Goal: Task Accomplishment & Management: Complete application form

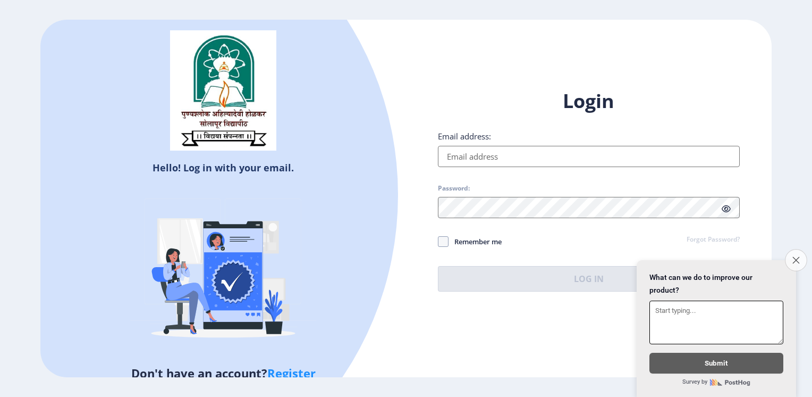
click at [797, 256] on button "Close survey" at bounding box center [796, 260] width 22 height 22
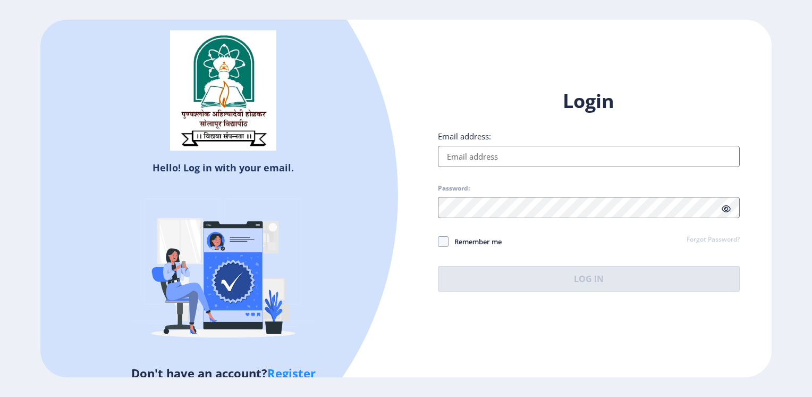
click at [304, 371] on link "Register" at bounding box center [291, 373] width 48 height 16
select select
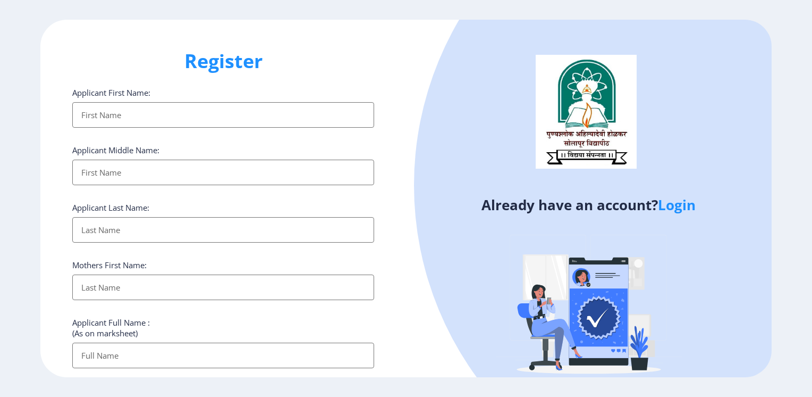
click at [142, 119] on input "Applicant First Name:" at bounding box center [223, 115] width 302 height 26
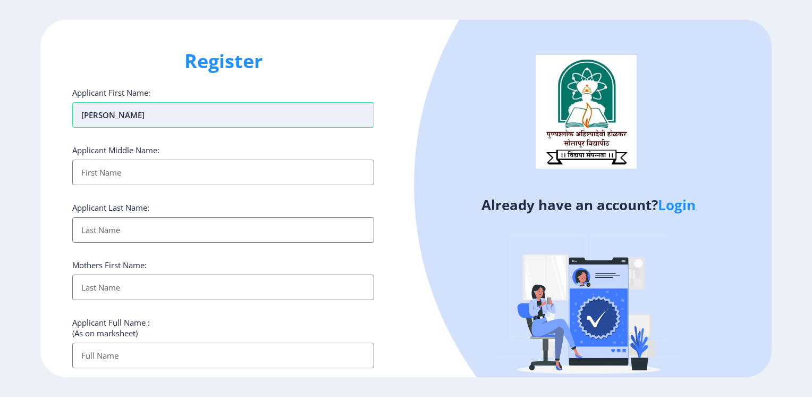
type input "[PERSON_NAME]"
type input "Patil"
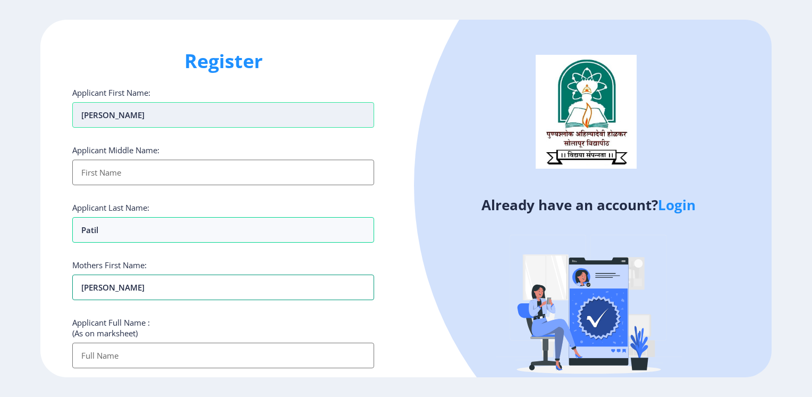
type input "[PERSON_NAME]"
type input "[PERSON_NAME] [PERSON_NAME]"
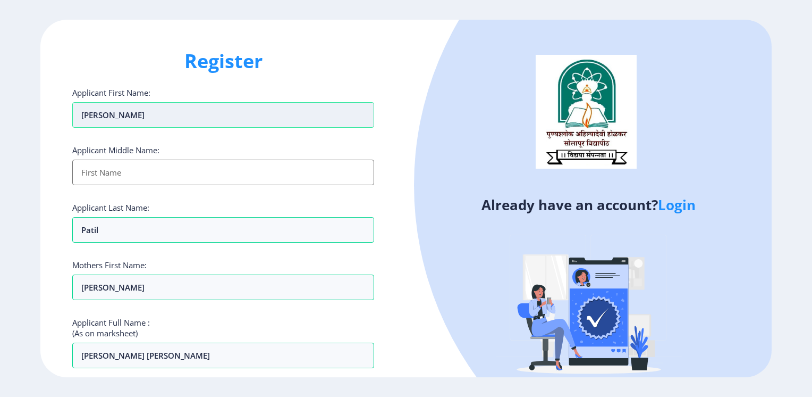
scroll to position [213, 0]
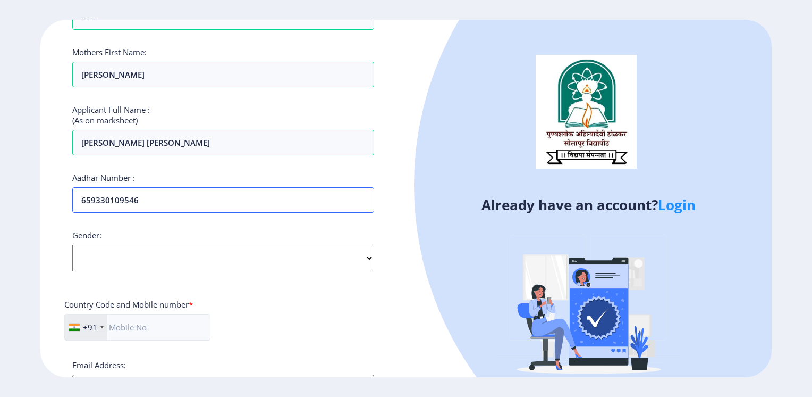
type input "659330109546"
click at [255, 262] on select "Select Gender [DEMOGRAPHIC_DATA] [DEMOGRAPHIC_DATA] Other" at bounding box center [223, 258] width 302 height 27
select select "[DEMOGRAPHIC_DATA]"
click at [72, 245] on select "Select Gender [DEMOGRAPHIC_DATA] [DEMOGRAPHIC_DATA] Other" at bounding box center [223, 258] width 302 height 27
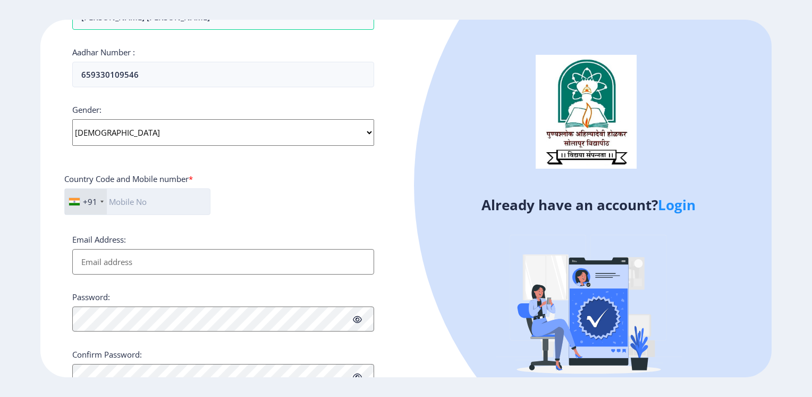
scroll to position [372, 0]
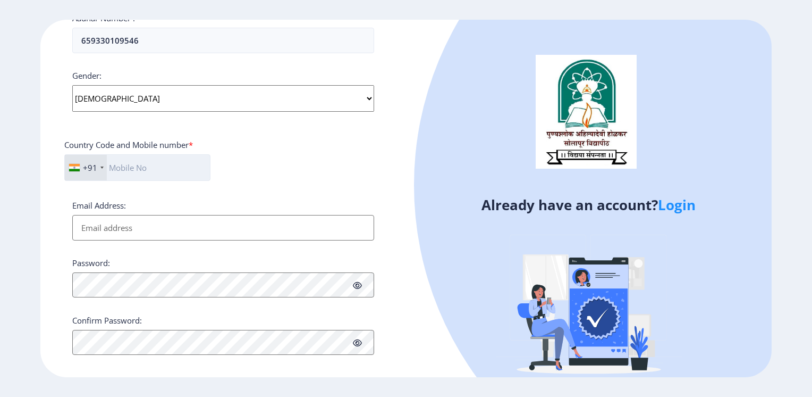
click at [188, 167] on input "text" at bounding box center [137, 167] width 146 height 27
type input "9604656777"
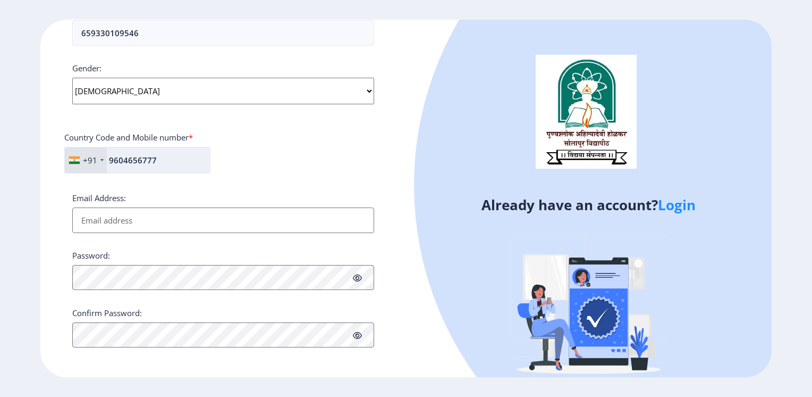
scroll to position [381, 0]
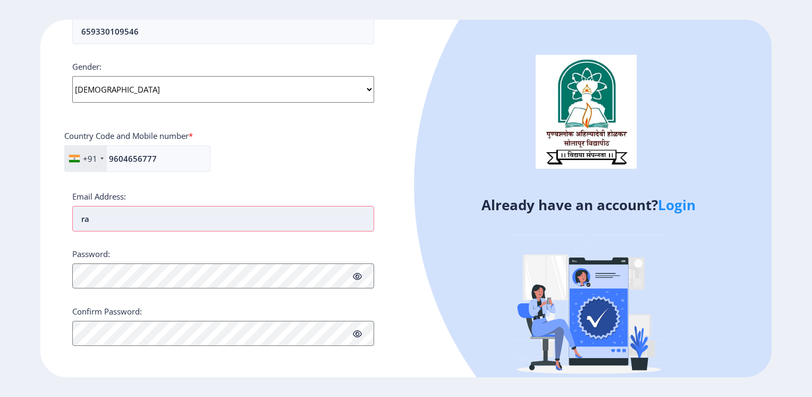
type input "[EMAIL_ADDRESS][DOMAIN_NAME]"
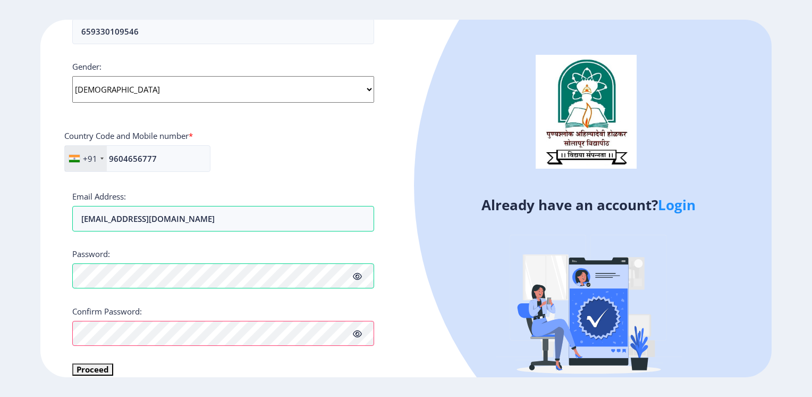
click at [353, 330] on icon at bounding box center [357, 334] width 9 height 8
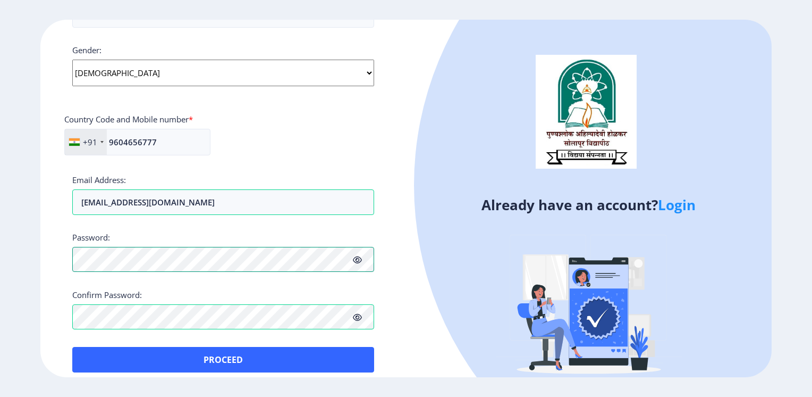
scroll to position [406, 0]
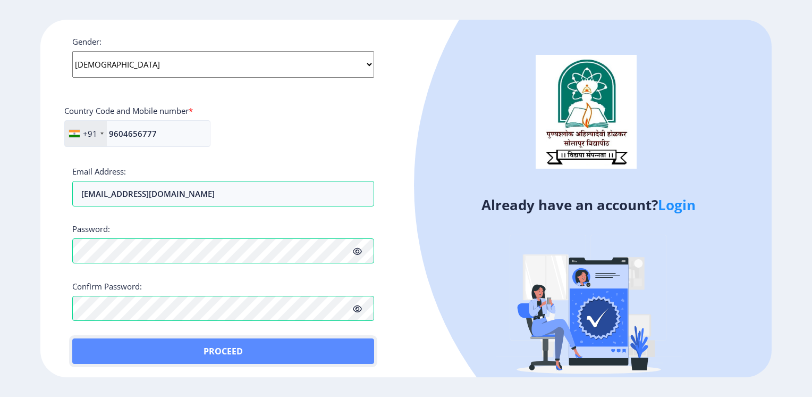
click at [319, 354] on button "Proceed" at bounding box center [223, 351] width 302 height 26
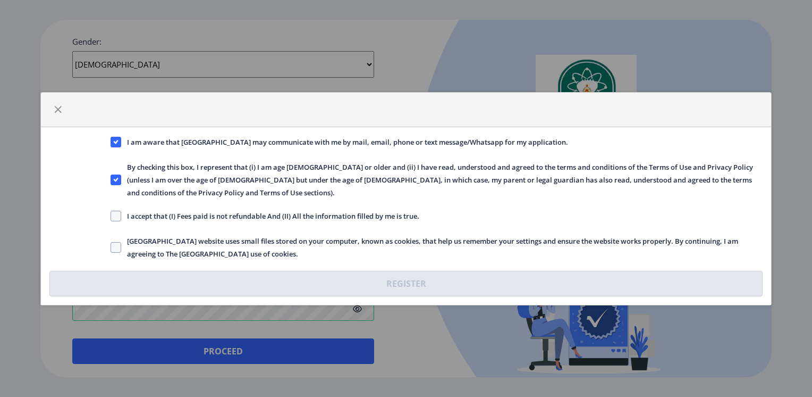
click at [173, 216] on span "I accept that (I) Fees paid is not refundable And (II) All the information fill…" at bounding box center [270, 215] width 298 height 13
click at [111, 216] on input "I accept that (I) Fees paid is not refundable And (II) All the information fill…" at bounding box center [111, 215] width 1 height 1
checkbox input "true"
click at [120, 252] on label "[GEOGRAPHIC_DATA] website uses small files stored on your computer, known as co…" at bounding box center [437, 247] width 652 height 26
click at [111, 247] on input "[GEOGRAPHIC_DATA] website uses small files stored on your computer, known as co…" at bounding box center [111, 247] width 1 height 1
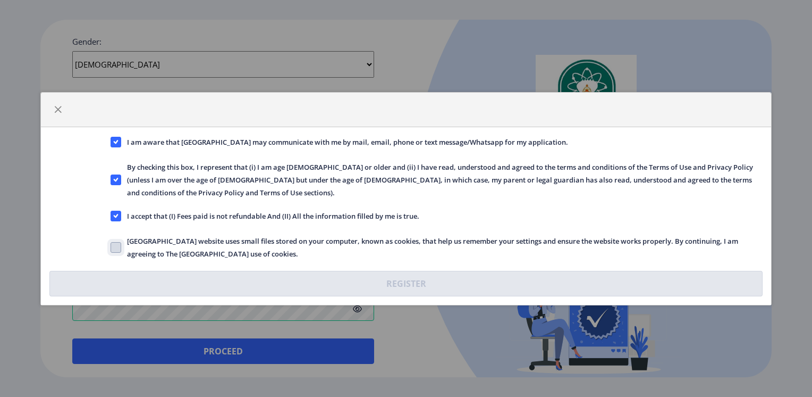
checkbox input "true"
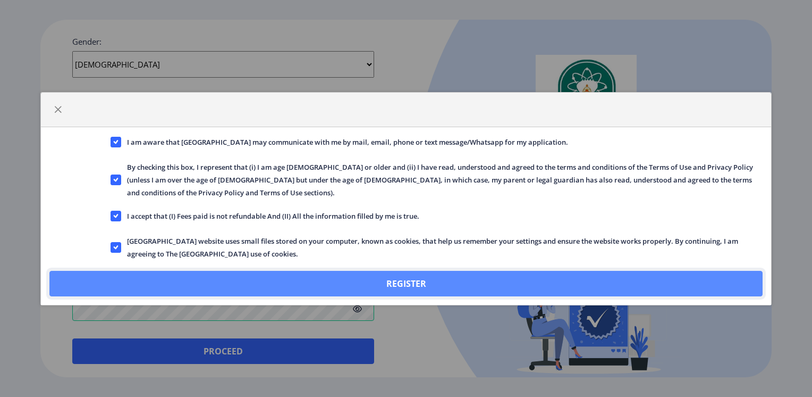
click at [284, 291] on button "Register" at bounding box center [405, 284] width 713 height 26
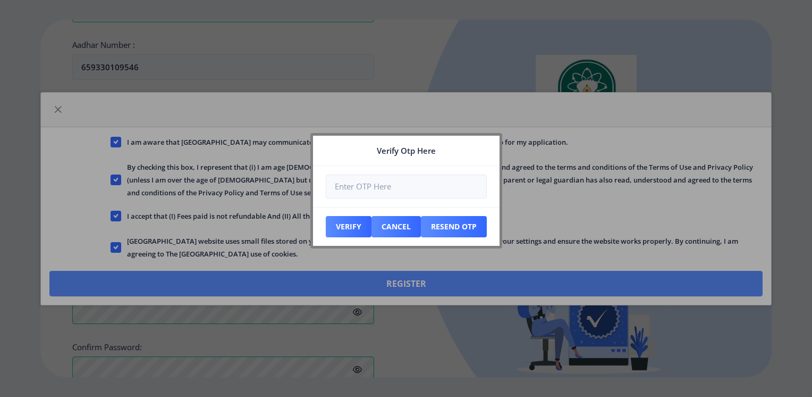
scroll to position [467, 0]
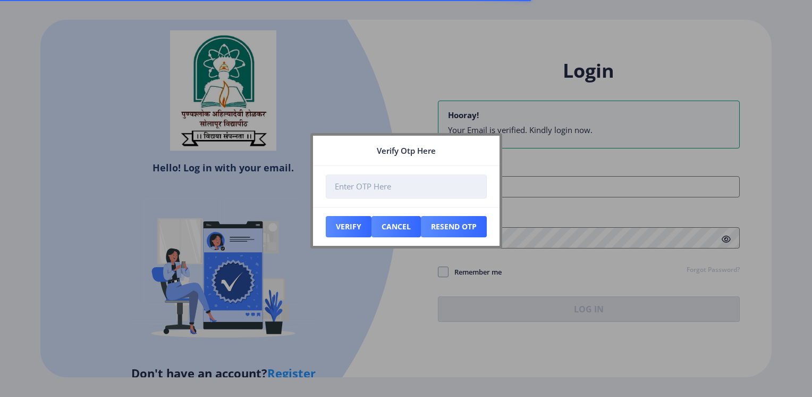
click at [409, 196] on input "number" at bounding box center [406, 186] width 161 height 24
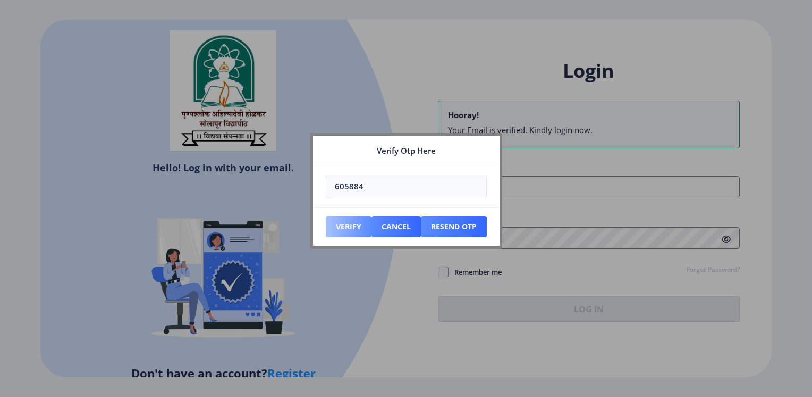
type input "605884"
click at [359, 227] on button "Verify" at bounding box center [349, 226] width 46 height 21
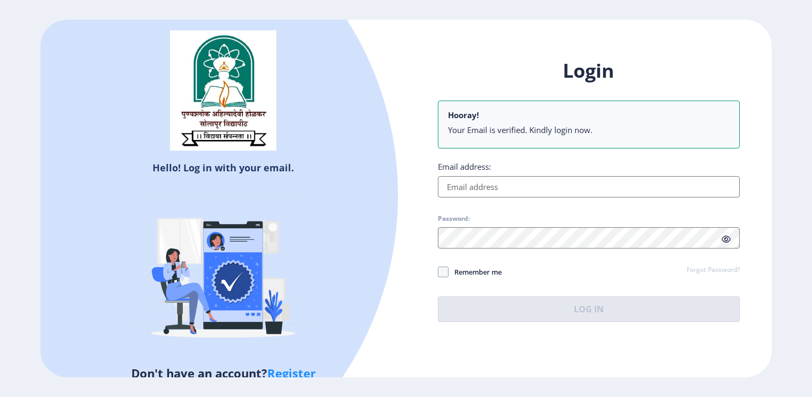
click at [523, 190] on input "Email address:" at bounding box center [589, 186] width 302 height 21
type input "[EMAIL_ADDRESS][DOMAIN_NAME]"
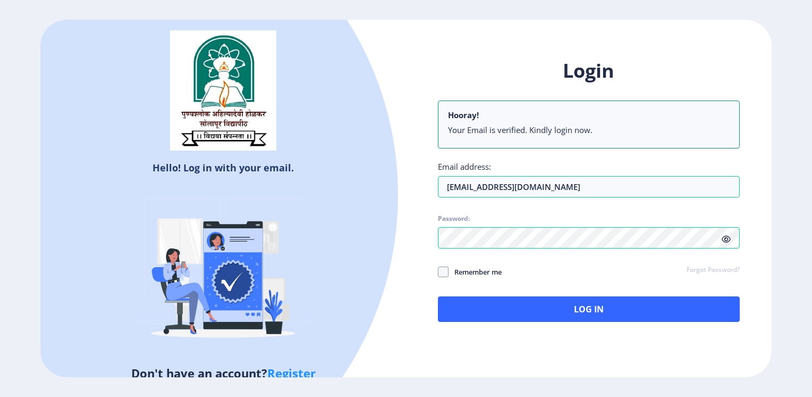
click at [495, 275] on span "Remember me" at bounding box center [475, 271] width 53 height 13
click at [439, 272] on input "Remember me" at bounding box center [438, 271] width 1 height 1
checkbox input "true"
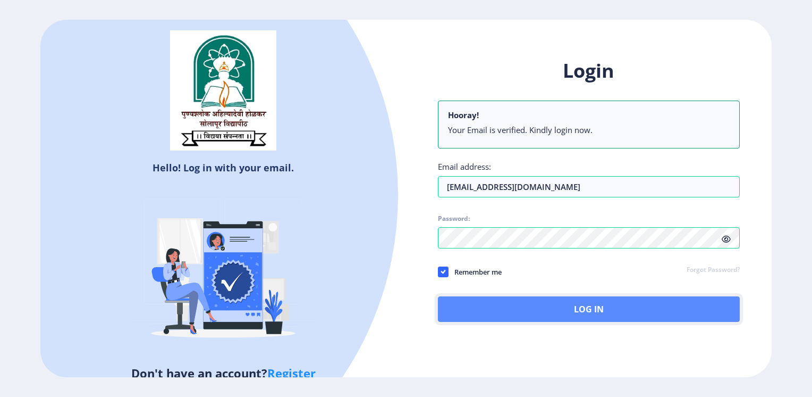
click at [498, 303] on button "Log In" at bounding box center [589, 309] width 302 height 26
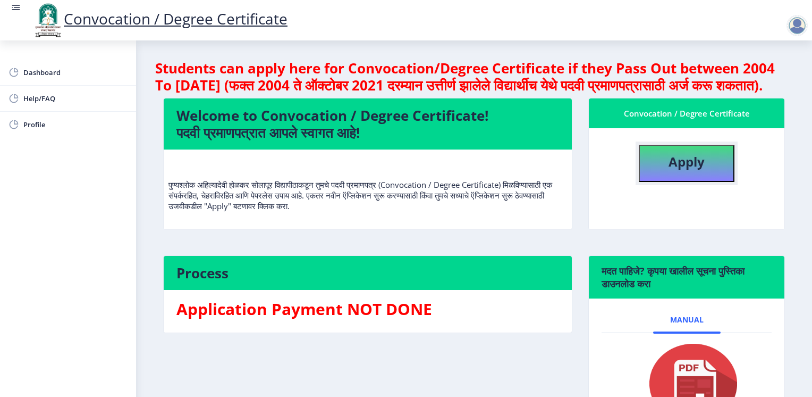
click at [683, 182] on button "Apply" at bounding box center [687, 163] width 96 height 37
select select
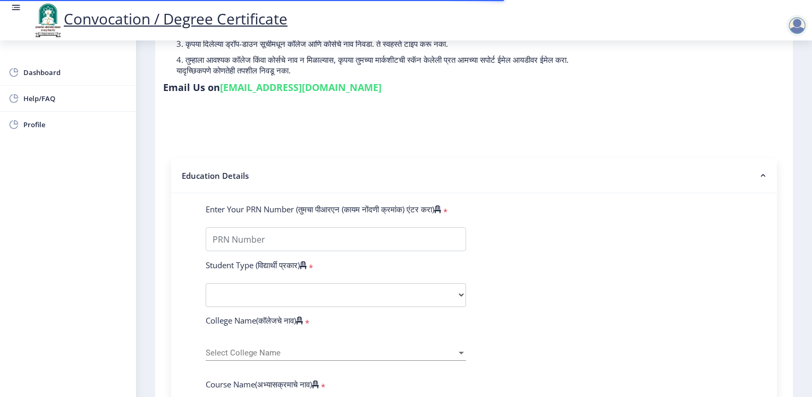
scroll to position [159, 0]
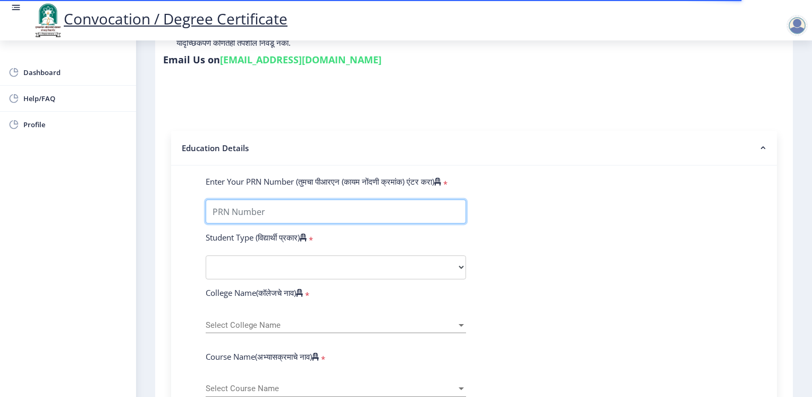
click at [298, 200] on input "Enter Your PRN Number (तुमचा पीआरएन (कायम नोंदणी क्रमांक) एंटर करा)" at bounding box center [336, 211] width 260 height 24
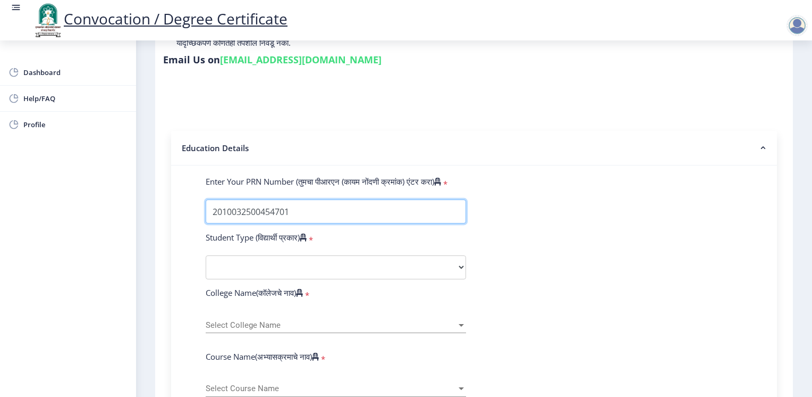
type input "2010032500454701"
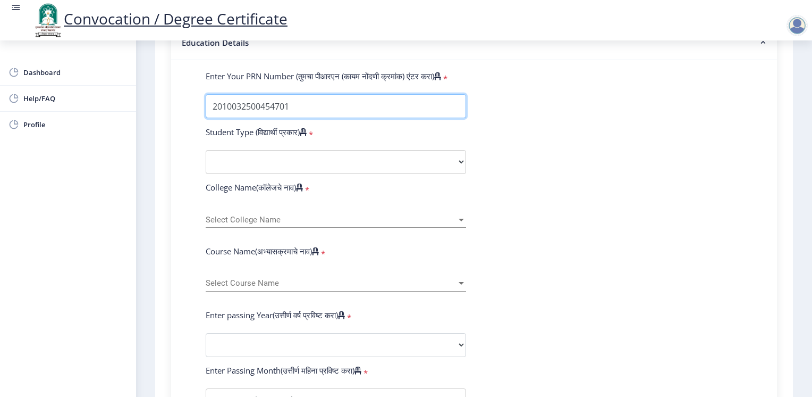
scroll to position [266, 0]
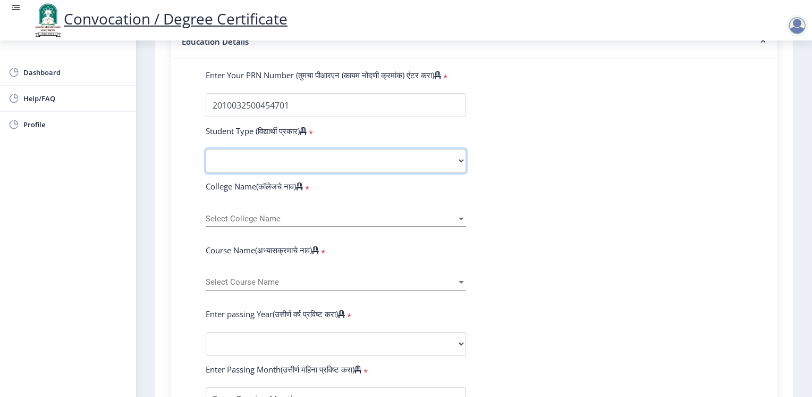
click at [389, 159] on select "Select Student Type Regular External" at bounding box center [336, 161] width 260 height 24
select select "Regular"
click at [206, 149] on select "Select Student Type Regular External" at bounding box center [336, 161] width 260 height 24
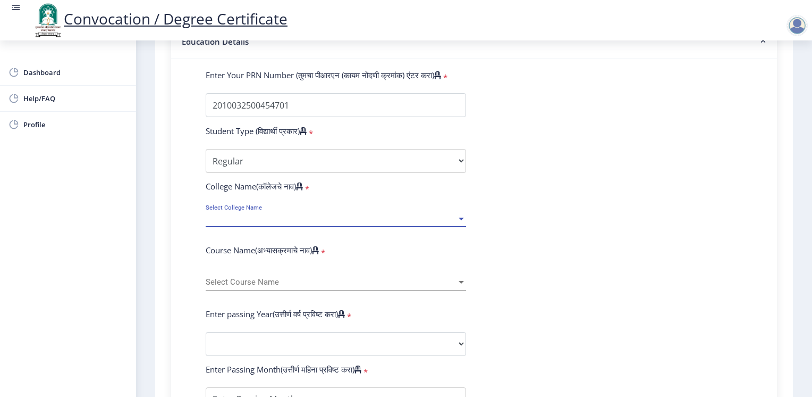
click at [337, 214] on span "Select College Name" at bounding box center [331, 218] width 251 height 9
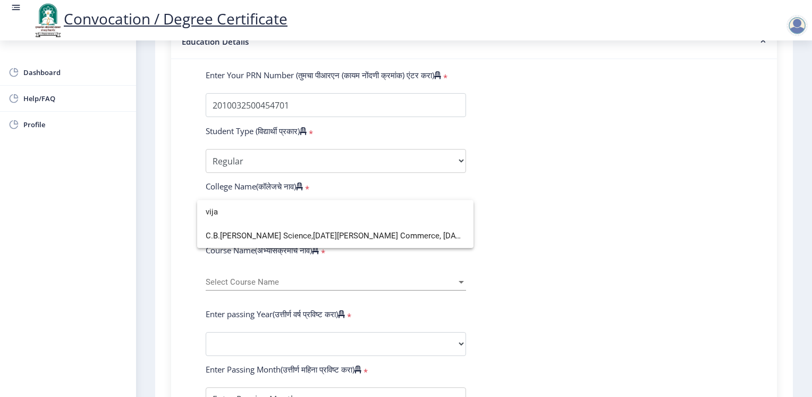
scroll to position [0, 0]
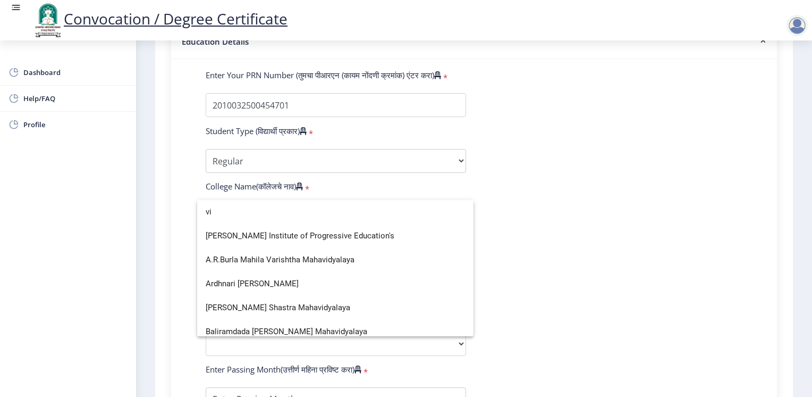
type input "v"
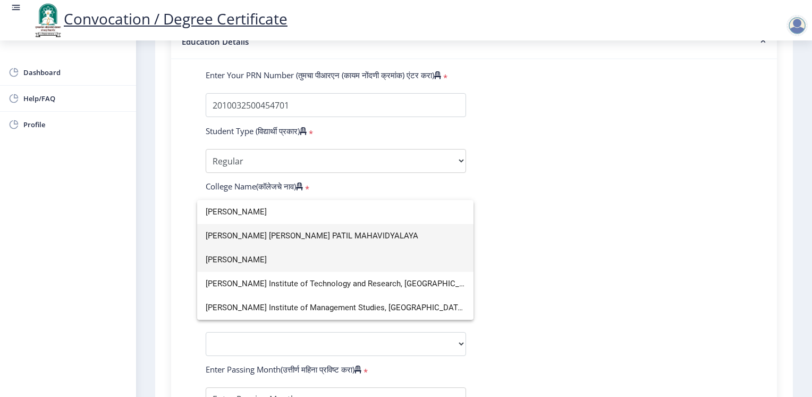
type input "[PERSON_NAME]"
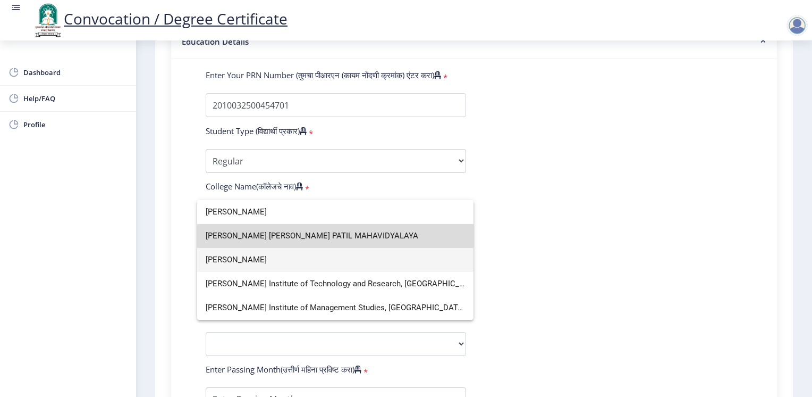
click at [314, 237] on span "[PERSON_NAME] [PERSON_NAME] PATIL MAHAVIDYALAYA" at bounding box center [335, 236] width 259 height 24
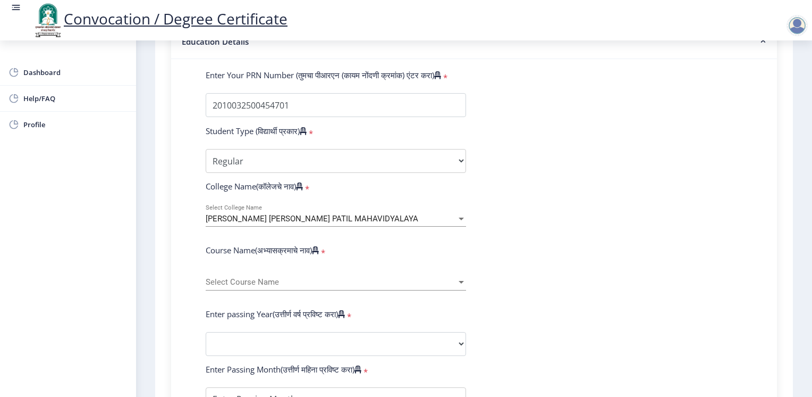
click at [361, 216] on span "[PERSON_NAME] [PERSON_NAME] PATIL MAHAVIDYALAYA" at bounding box center [312, 219] width 213 height 10
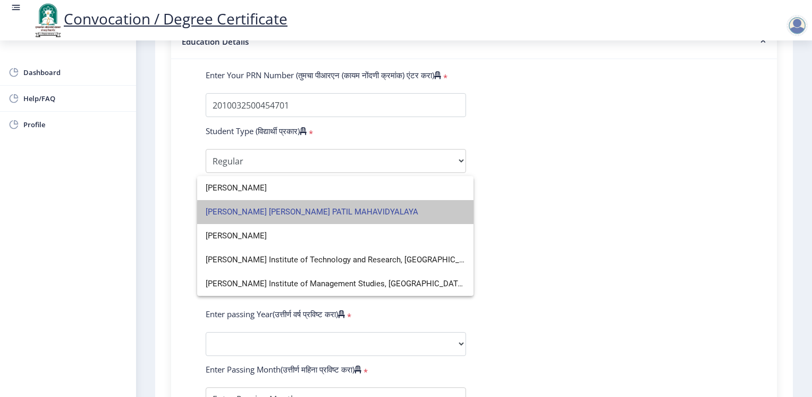
click at [361, 216] on span "[PERSON_NAME] [PERSON_NAME] PATIL MAHAVIDYALAYA" at bounding box center [335, 212] width 259 height 24
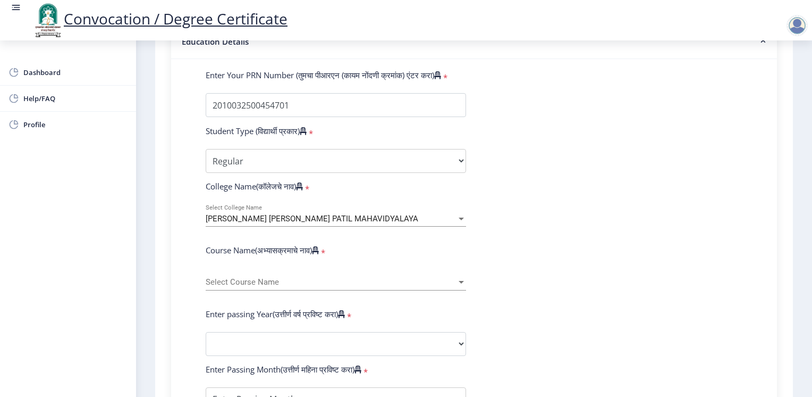
click at [527, 211] on form "Enter Your PRN Number (तुमचा पीआरएन (कायम नोंदणी क्रमांक) एंटर करा) * Student T…" at bounding box center [474, 351] width 553 height 563
click at [379, 214] on span "[PERSON_NAME] [PERSON_NAME] PATIL MAHAVIDYALAYA" at bounding box center [312, 219] width 213 height 10
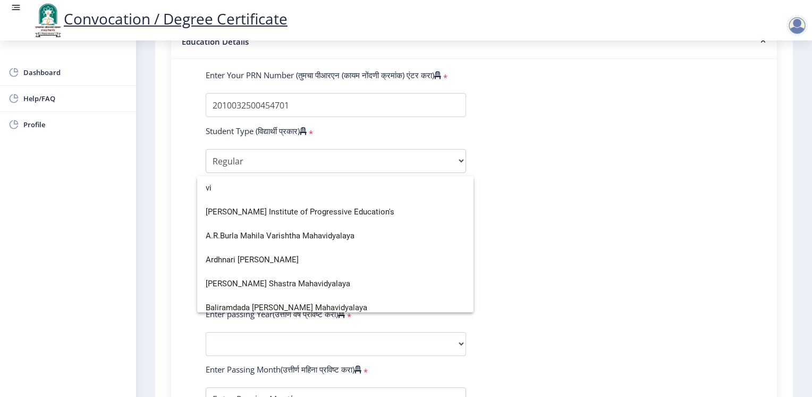
type input "v"
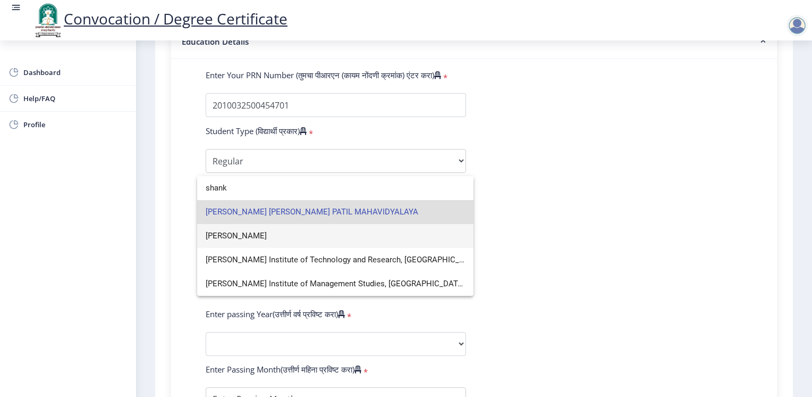
type input "shank"
click at [577, 191] on div at bounding box center [406, 198] width 812 height 397
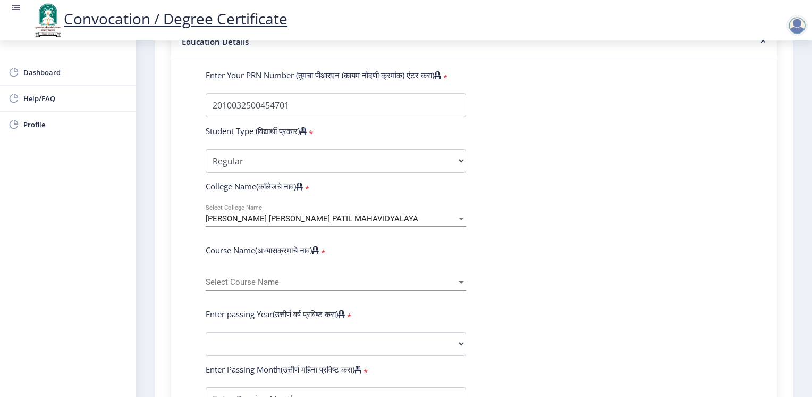
click at [434, 189] on form "Enter Your PRN Number (तुमचा पीआरएन (कायम नोंदणी क्रमांक) एंटर करा) * Student T…" at bounding box center [474, 351] width 553 height 563
click at [495, 221] on form "Enter Your PRN Number (तुमचा पीआरएन (कायम नोंदणी क्रमांक) एंटर करा) * Student T…" at bounding box center [474, 351] width 553 height 563
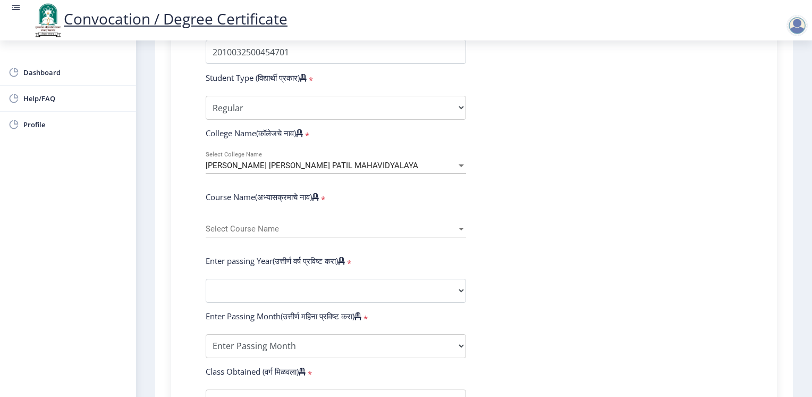
click at [427, 227] on div "Select Course Name Select Course Name" at bounding box center [336, 226] width 260 height 22
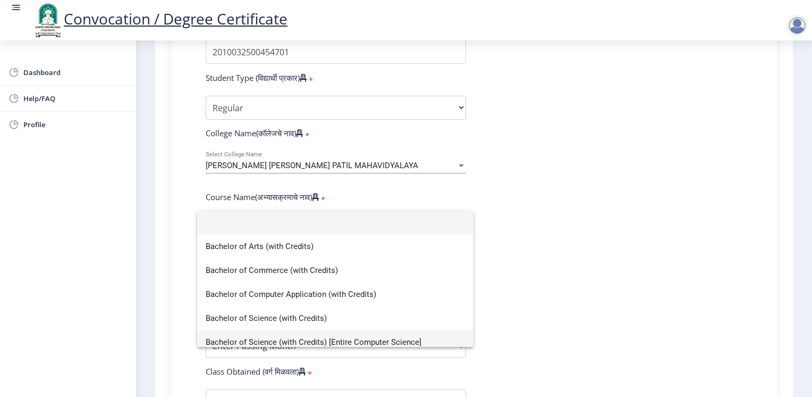
scroll to position [53, 0]
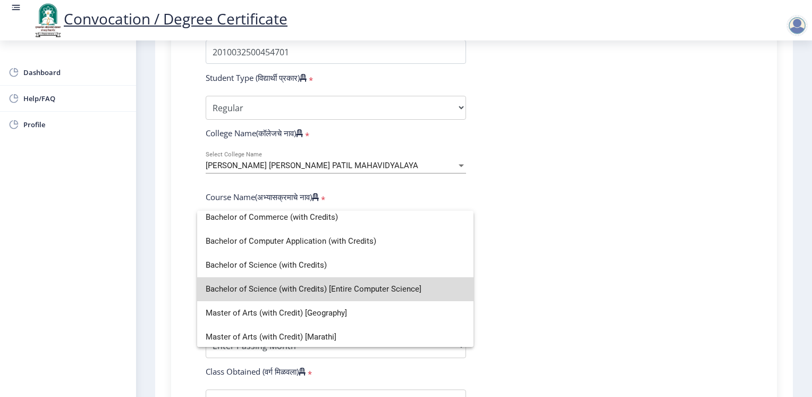
click at [406, 293] on span "Bachelor of Science (with Credits) [Entire Computer Science]" at bounding box center [335, 289] width 259 height 24
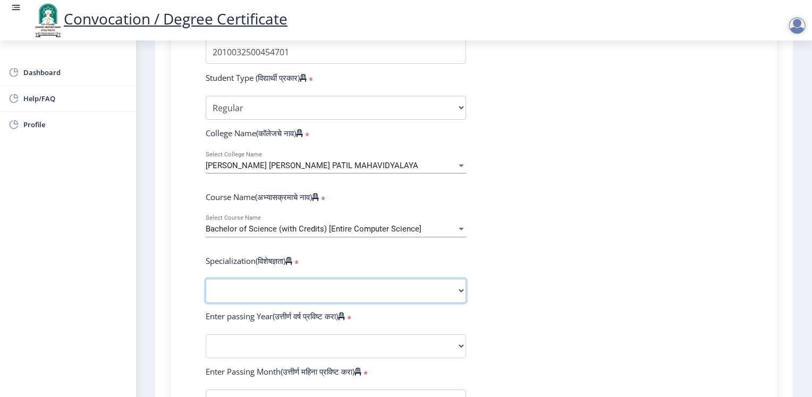
click at [360, 282] on select "Specialization Botany Chemistry Computer Science Electronics Geology Mathematic…" at bounding box center [336, 291] width 260 height 24
select select "Computer Science"
click at [206, 279] on select "Specialization Botany Chemistry Computer Science Electronics Geology Mathematic…" at bounding box center [336, 291] width 260 height 24
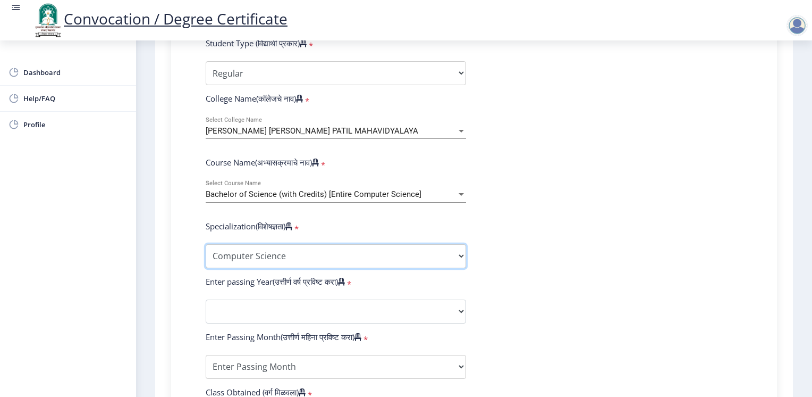
scroll to position [372, 0]
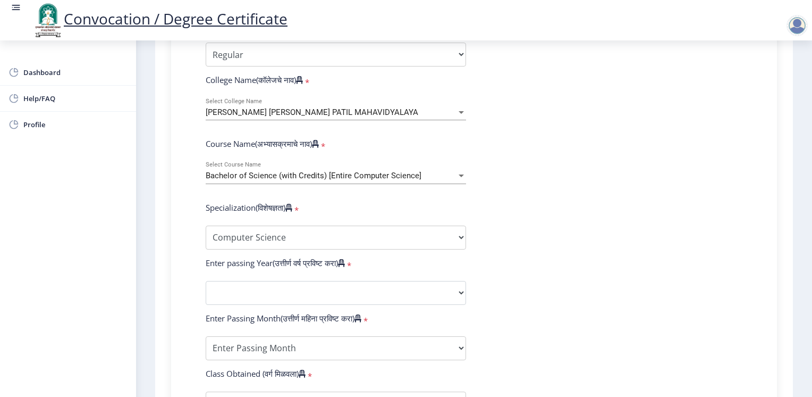
click at [338, 271] on form "Enter Your PRN Number (तुमचा पीआरएन (कायम नोंदणी क्रमांक) एंटर करा) * Student T…" at bounding box center [474, 272] width 553 height 619
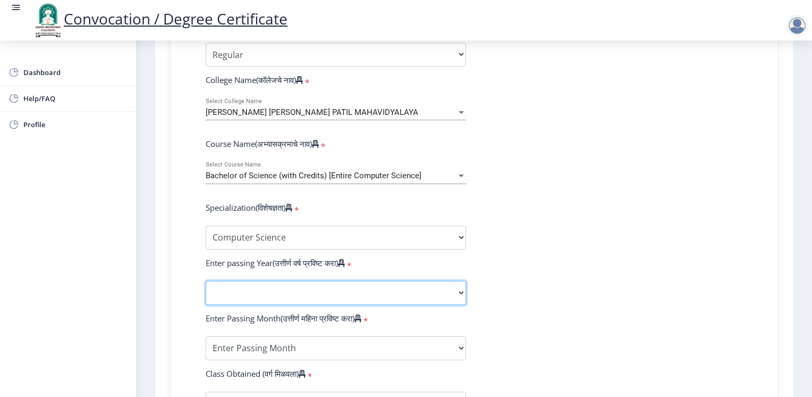
click at [342, 282] on select "2025 2024 2023 2022 2021 2020 2019 2018 2017 2016 2015 2014 2013 2012 2011 2010…" at bounding box center [336, 293] width 260 height 24
select select "2013"
click at [206, 281] on select "2025 2024 2023 2022 2021 2020 2019 2018 2017 2016 2015 2014 2013 2012 2011 2010…" at bounding box center [336, 293] width 260 height 24
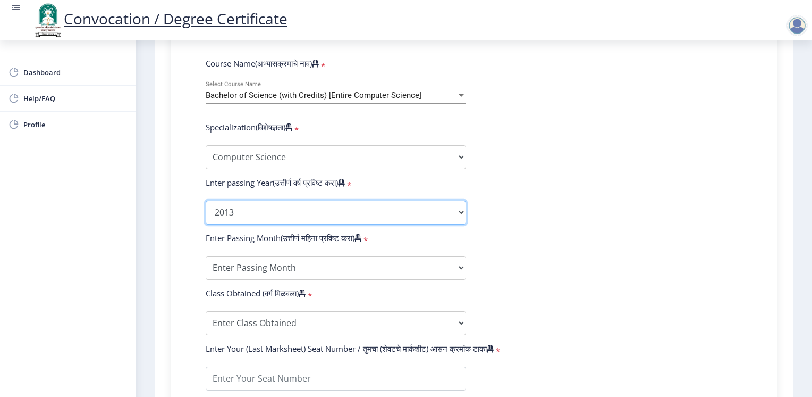
scroll to position [478, 0]
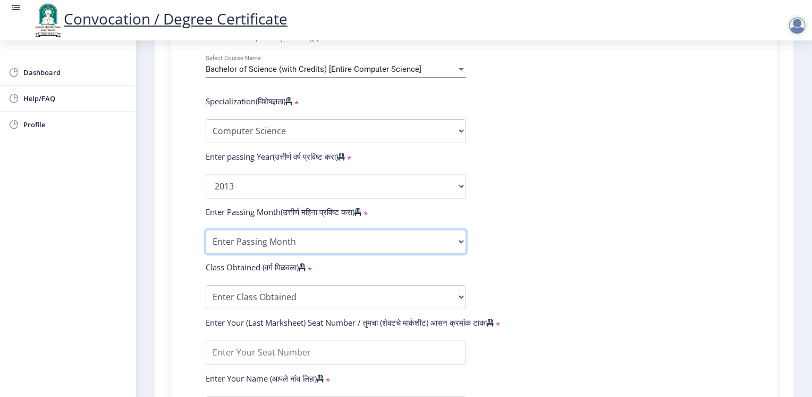
click at [346, 231] on select "Enter Passing Month March April May October November December" at bounding box center [336, 242] width 260 height 24
click at [423, 230] on select "Enter Passing Month March April May October November December" at bounding box center [336, 242] width 260 height 24
select select "March"
click at [206, 230] on select "Enter Passing Month March April May October November December" at bounding box center [336, 242] width 260 height 24
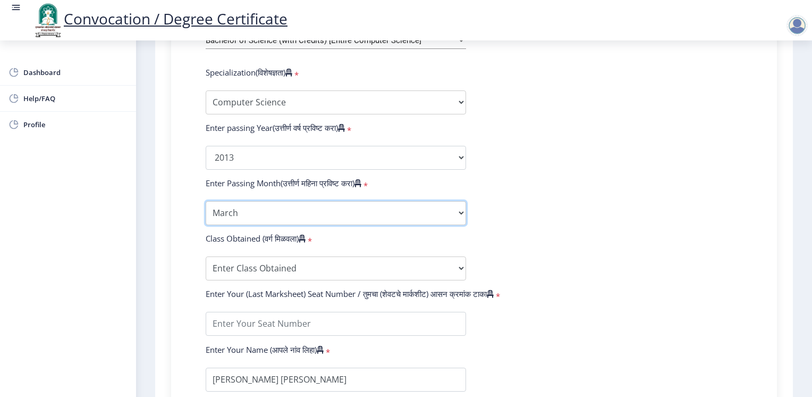
scroll to position [532, 0]
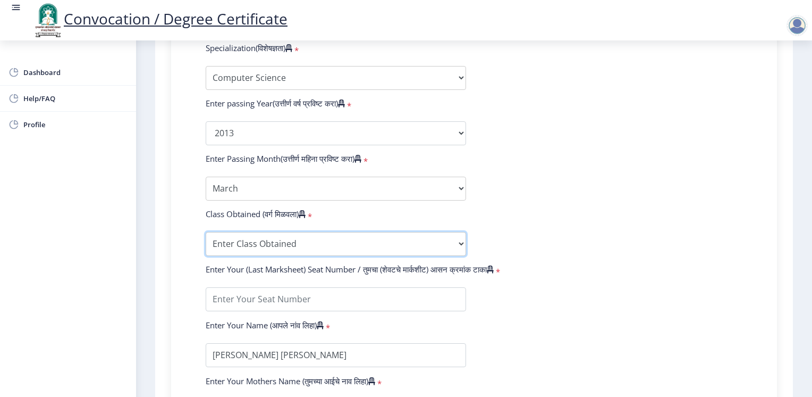
click at [311, 232] on select "Enter Class Obtained FIRST CLASS WITH DISTINCTION FIRST CLASS HIGHER SECOND CLA…" at bounding box center [336, 244] width 260 height 24
select select "FIRST CLASS"
click at [206, 232] on select "Enter Class Obtained FIRST CLASS WITH DISTINCTION FIRST CLASS HIGHER SECOND CLA…" at bounding box center [336, 244] width 260 height 24
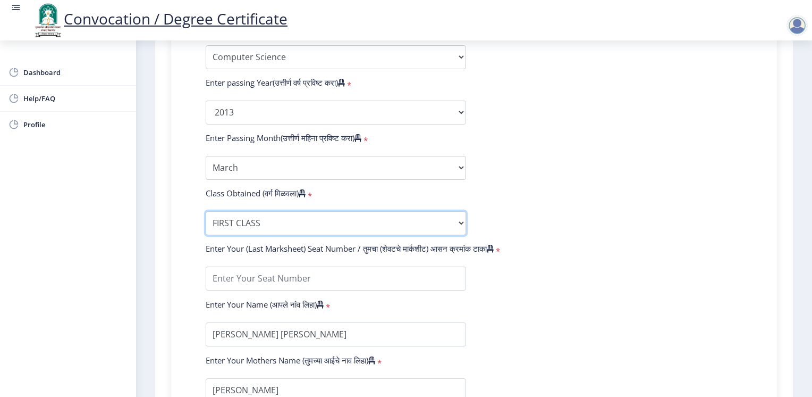
scroll to position [585, 0]
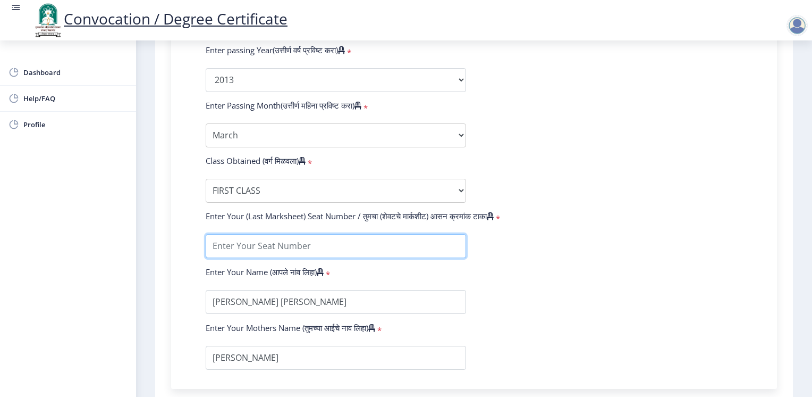
click at [373, 237] on input "textarea" at bounding box center [336, 246] width 260 height 24
type input "031396"
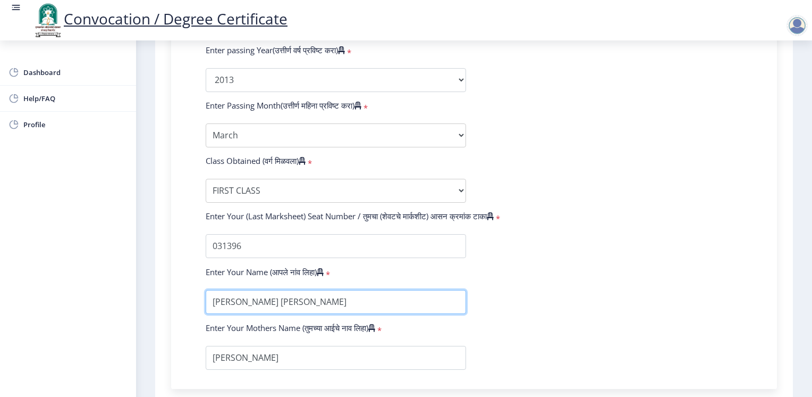
click at [348, 298] on input "textarea" at bounding box center [336, 302] width 260 height 24
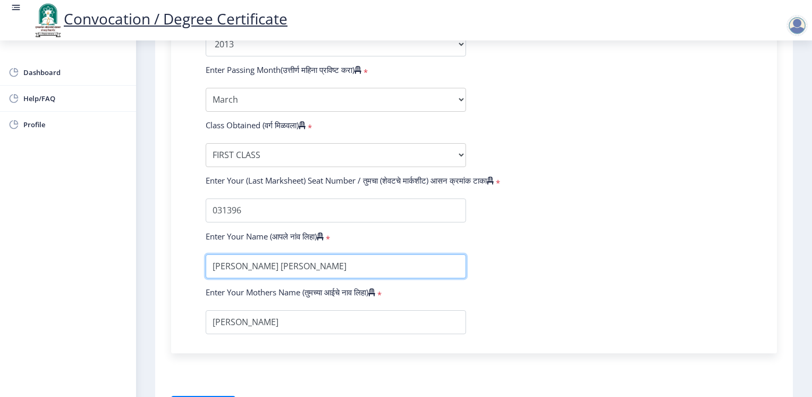
scroll to position [638, 0]
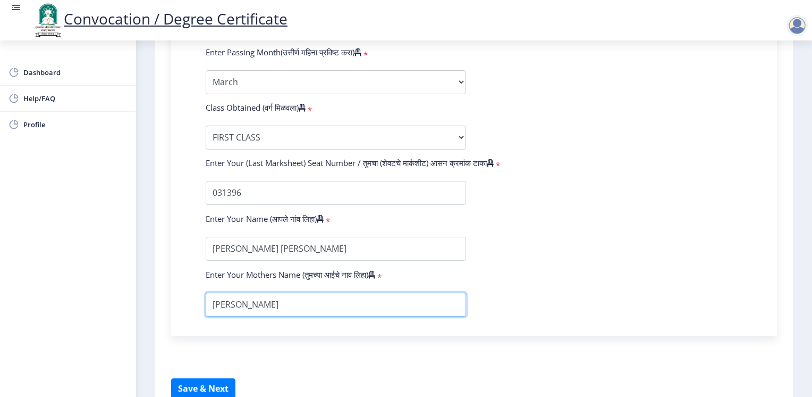
click at [349, 298] on input "textarea" at bounding box center [336, 304] width 260 height 24
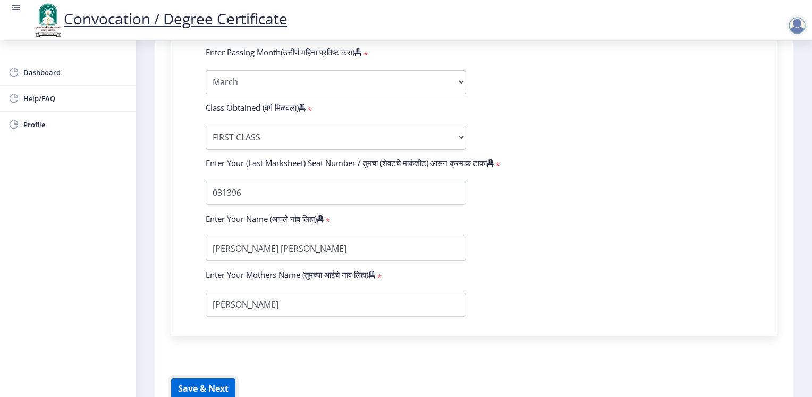
click at [219, 382] on button "Save & Next" at bounding box center [203, 388] width 64 height 20
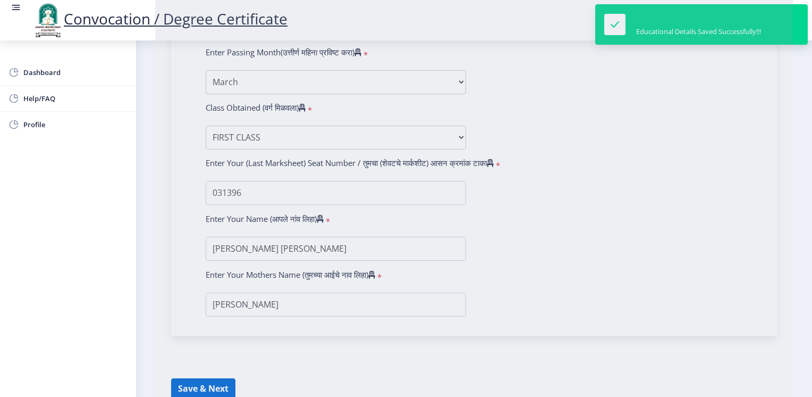
select select
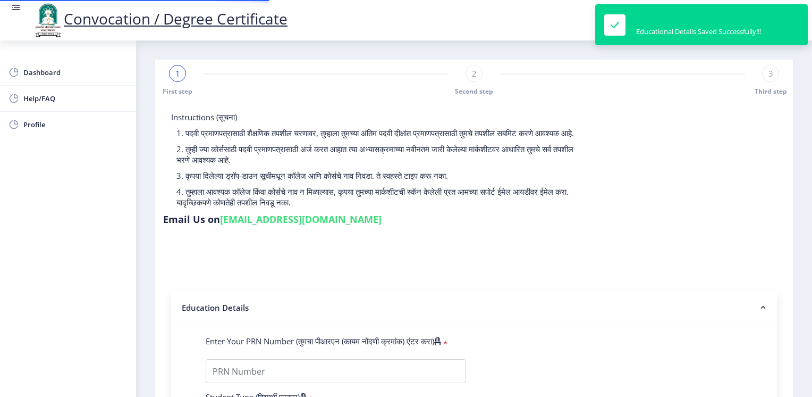
type input "2010032500454701"
select select "Regular"
select select "2013"
select select "March"
select select "FIRST CLASS"
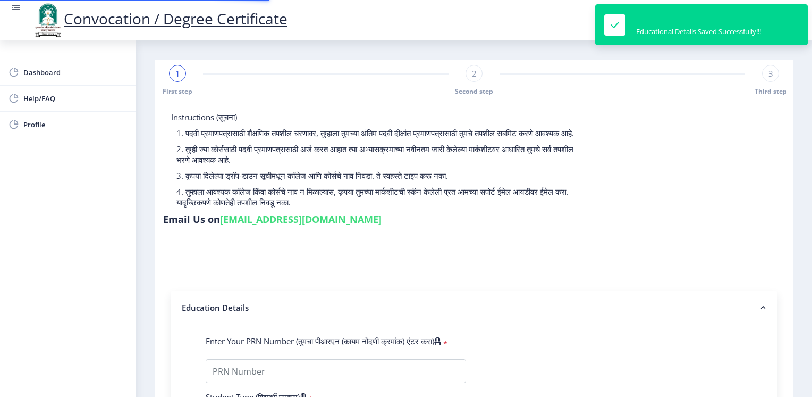
type input "031396"
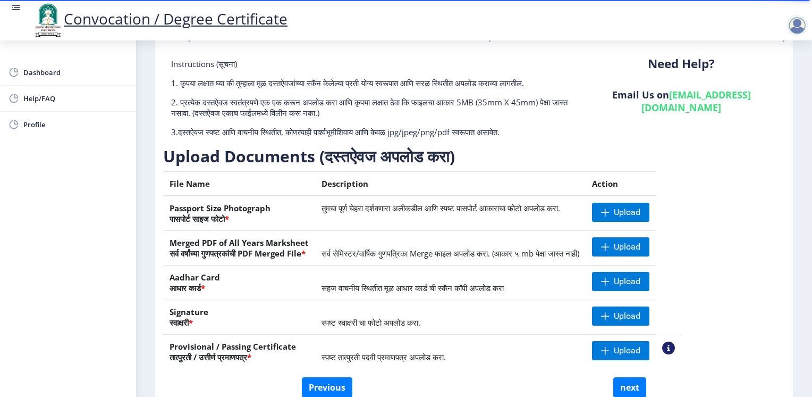
scroll to position [106, 0]
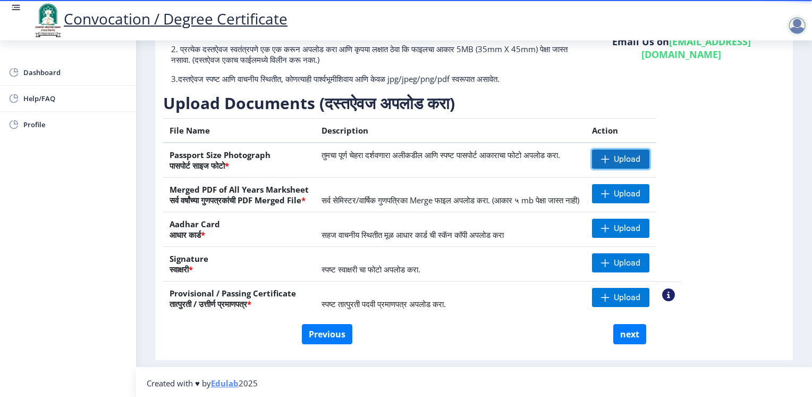
click at [610, 163] on span at bounding box center [605, 159] width 9 height 9
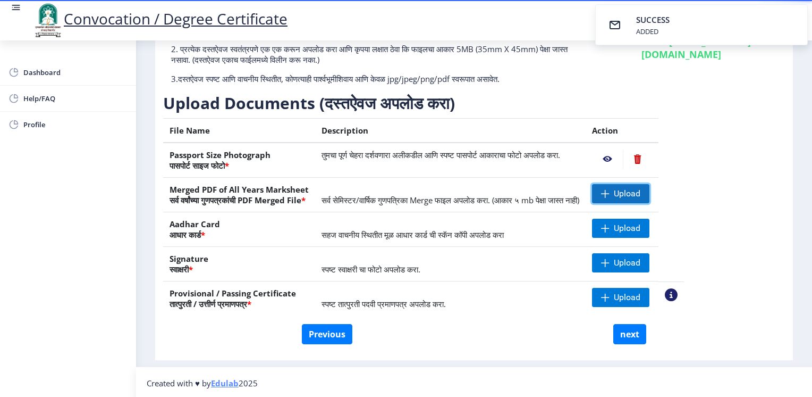
click at [649, 203] on span "Upload" at bounding box center [620, 193] width 57 height 19
click at [649, 237] on span "Upload" at bounding box center [620, 227] width 57 height 19
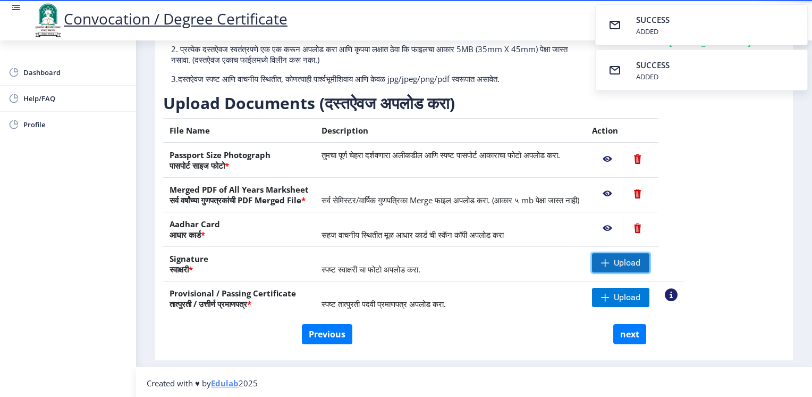
click at [641, 267] on span "Upload" at bounding box center [627, 262] width 27 height 11
click at [652, 270] on nb-action at bounding box center [637, 262] width 29 height 19
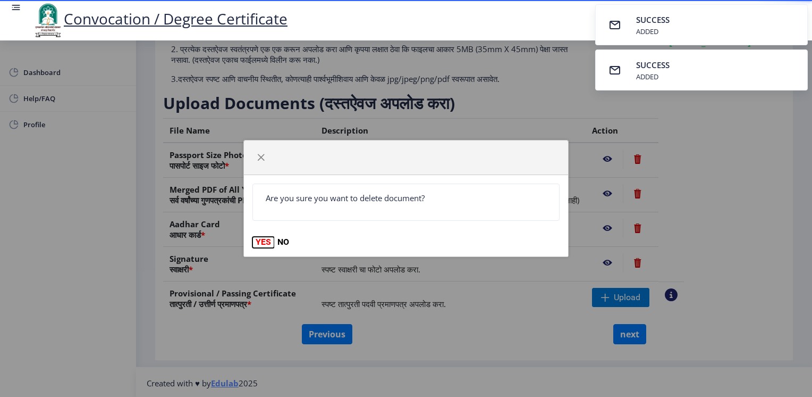
click at [264, 241] on button "YES" at bounding box center [264, 242] width 22 height 11
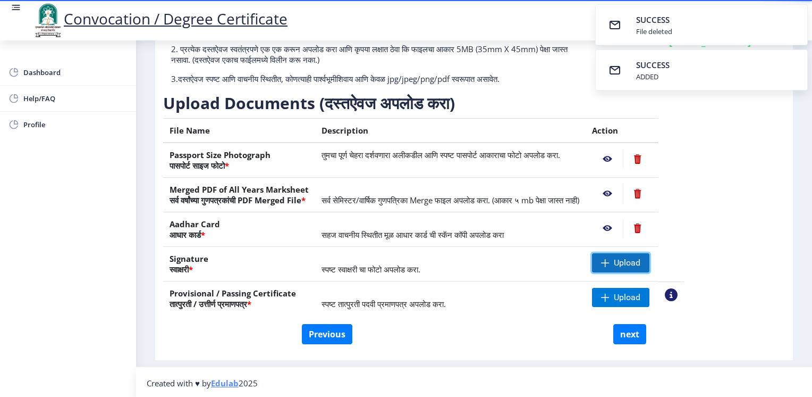
click at [610, 267] on span at bounding box center [605, 262] width 9 height 9
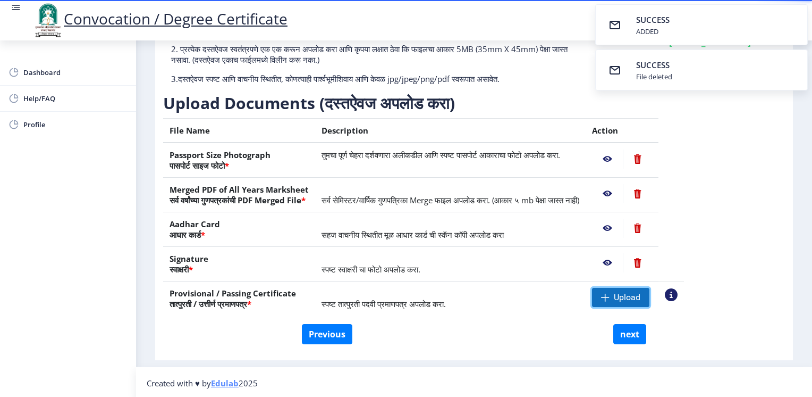
click at [641, 302] on span "Upload" at bounding box center [627, 297] width 27 height 11
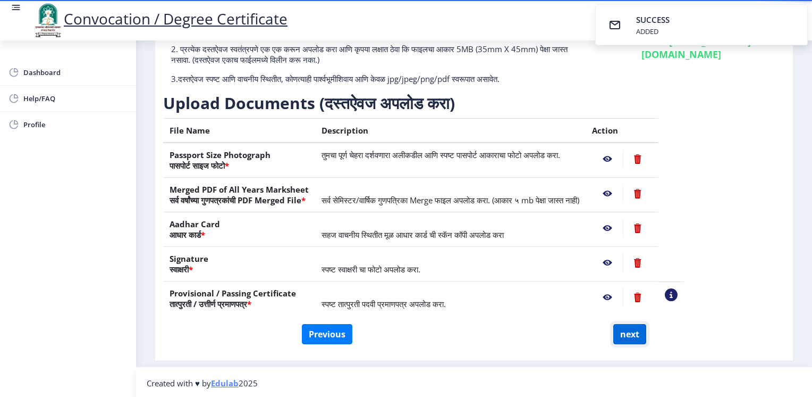
click at [641, 341] on button "next" at bounding box center [629, 334] width 33 height 20
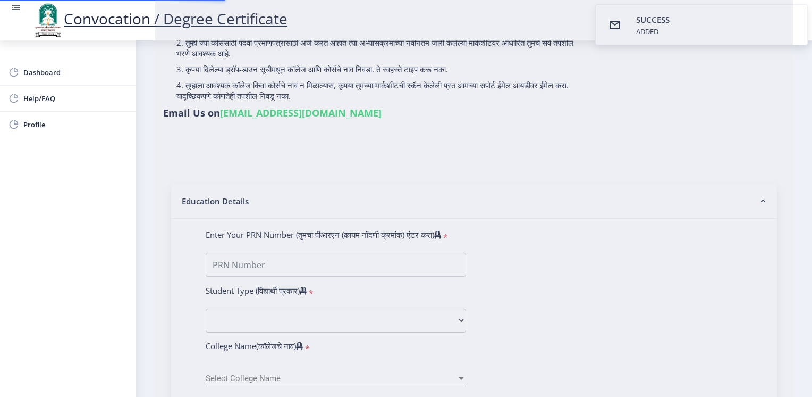
select select
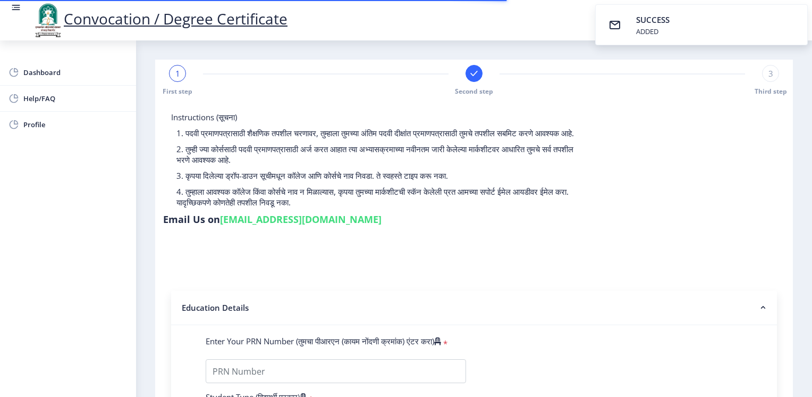
type input "[PERSON_NAME] [PERSON_NAME]"
type input "[PERSON_NAME]"
type input "2010032500454701"
select select "Regular"
select select "2013"
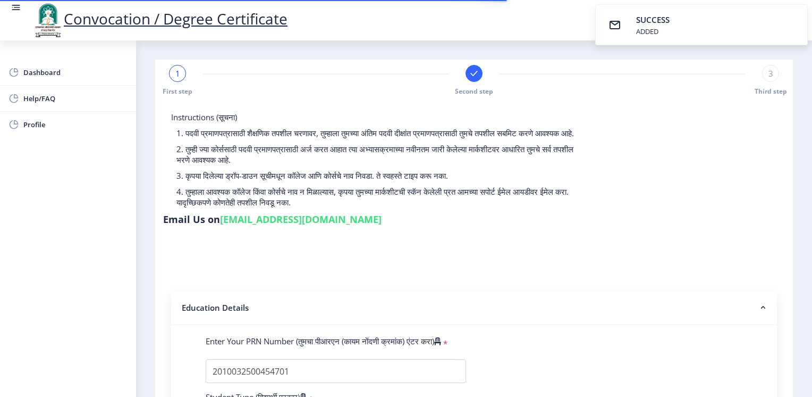
select select "March"
select select "FIRST CLASS"
type input "031396"
select select "Computer Science"
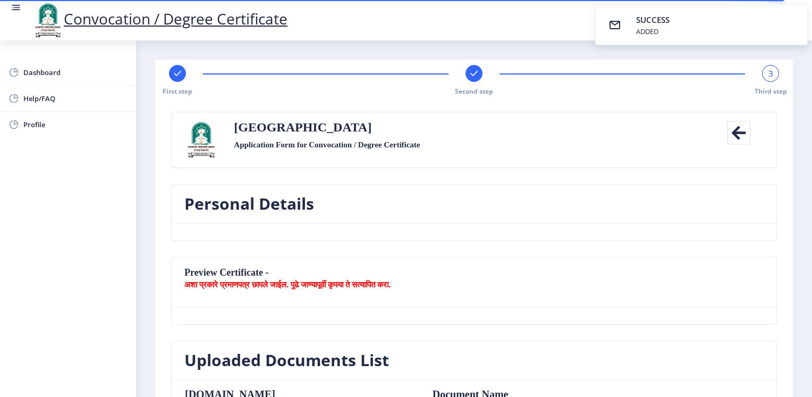
select select
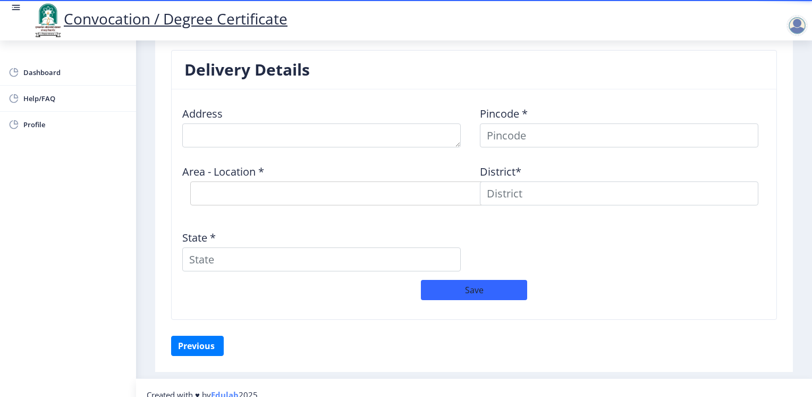
scroll to position [799, 0]
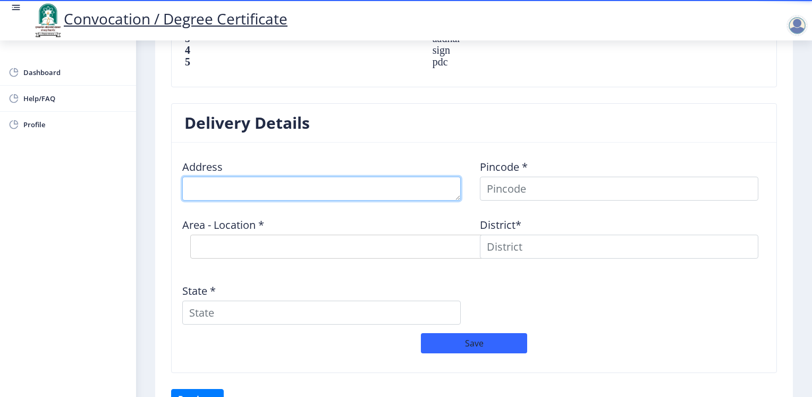
click at [340, 182] on textarea at bounding box center [321, 188] width 279 height 24
type textarea "[PERSON_NAME], kale [GEOGRAPHIC_DATA], [GEOGRAPHIC_DATA]"
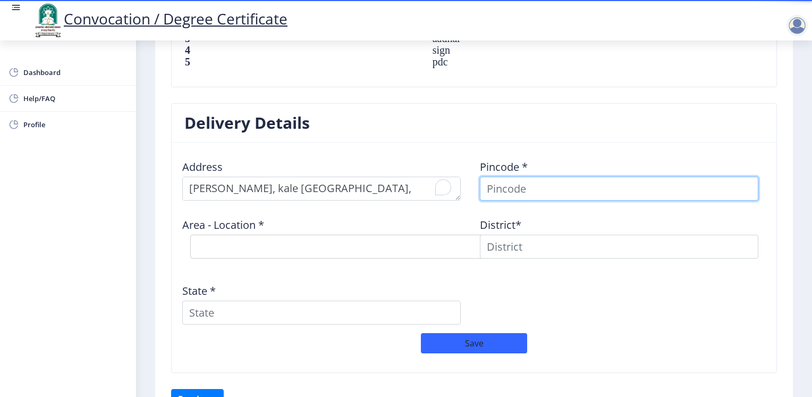
type input "[PERSON_NAME]"
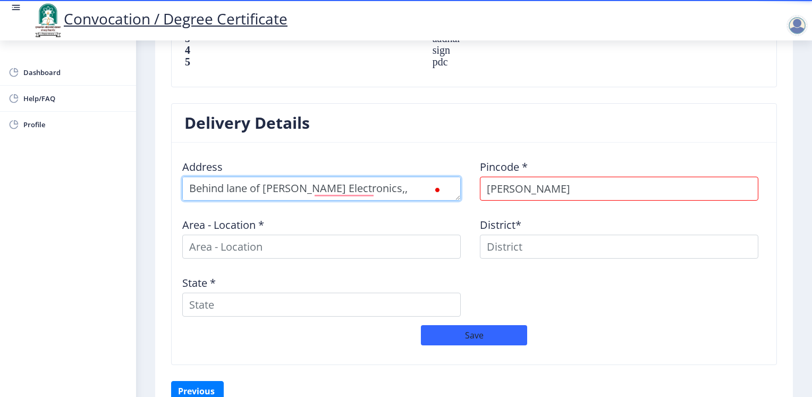
click at [282, 178] on textarea "To enrich screen reader interactions, please activate Accessibility in Grammarl…" at bounding box center [321, 188] width 279 height 24
type textarea "[PERSON_NAME], [PERSON_NAME] [GEOGRAPHIC_DATA], [GEOGRAPHIC_DATA], [GEOGRAPHIC_…"
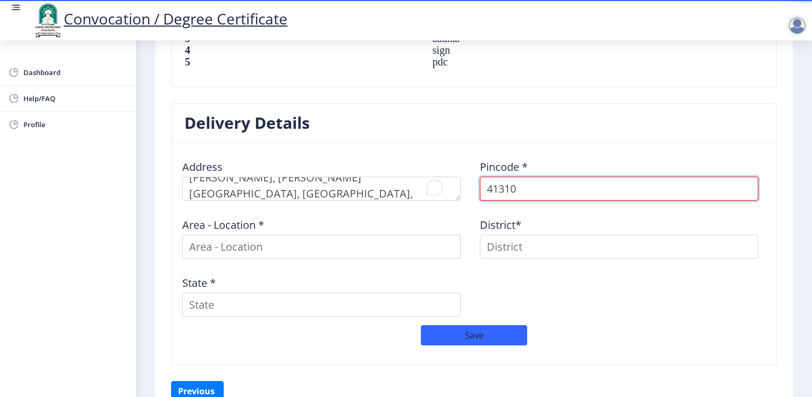
type input "413109"
select select
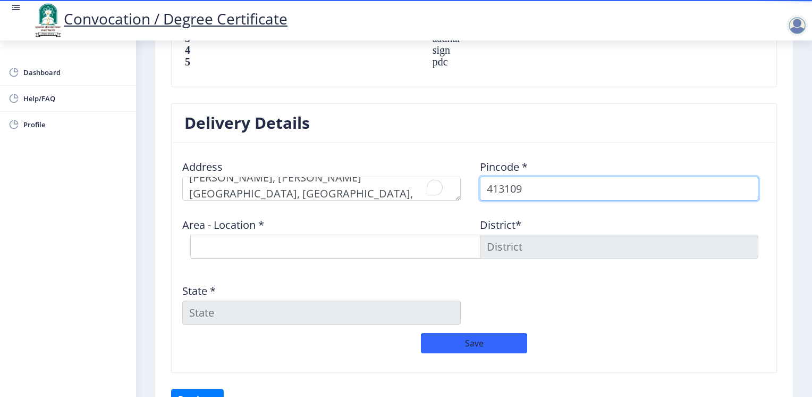
type input "413109"
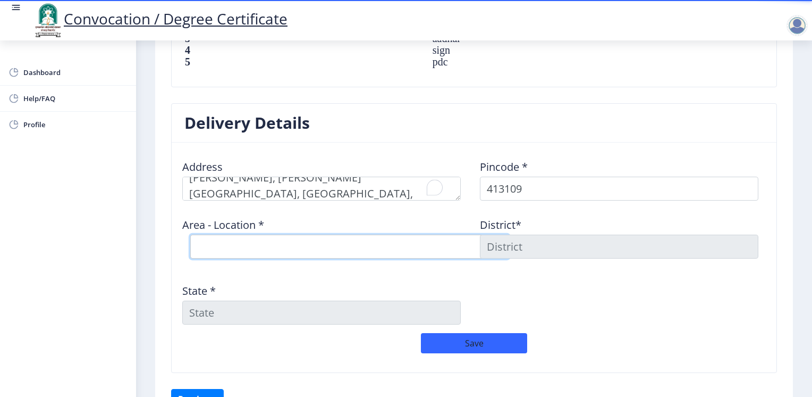
click at [301, 234] on select "Select Area Location [GEOGRAPHIC_DATA] B.O Dharmapuri B.O Ekshiv [PERSON_NAME] …" at bounding box center [349, 246] width 319 height 24
select select "8: Object"
click at [190, 234] on select "Select Area Location [GEOGRAPHIC_DATA] B.O Dharmapuri B.O Ekshiv [PERSON_NAME] …" at bounding box center [349, 246] width 319 height 24
type input "SOLAPUR"
type input "[GEOGRAPHIC_DATA]"
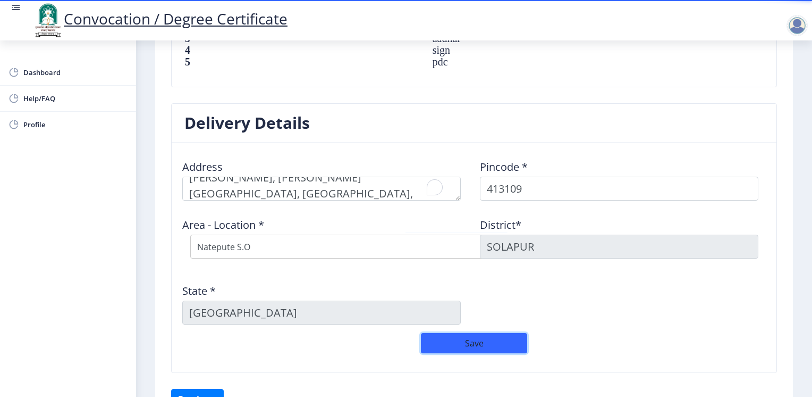
click at [466, 335] on button "Save" at bounding box center [474, 343] width 106 height 20
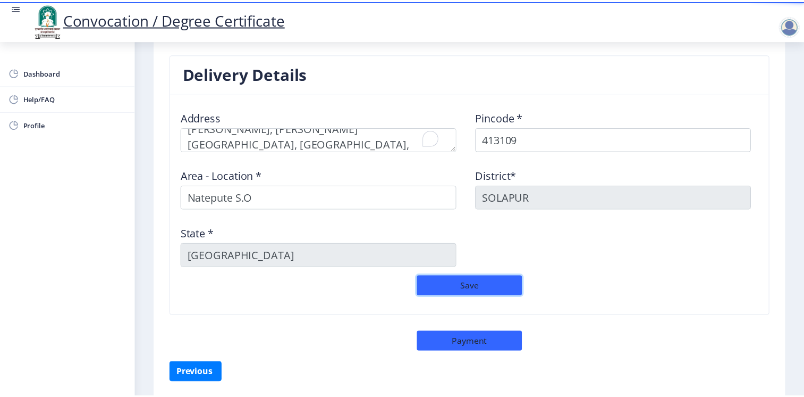
scroll to position [851, 0]
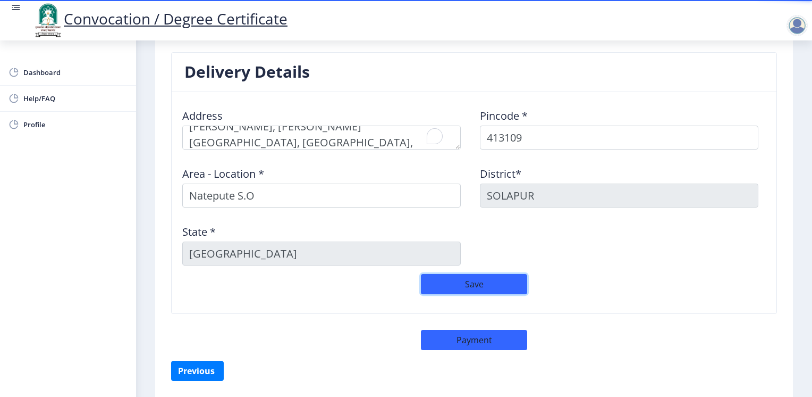
click at [467, 275] on button "Save" at bounding box center [474, 284] width 106 height 20
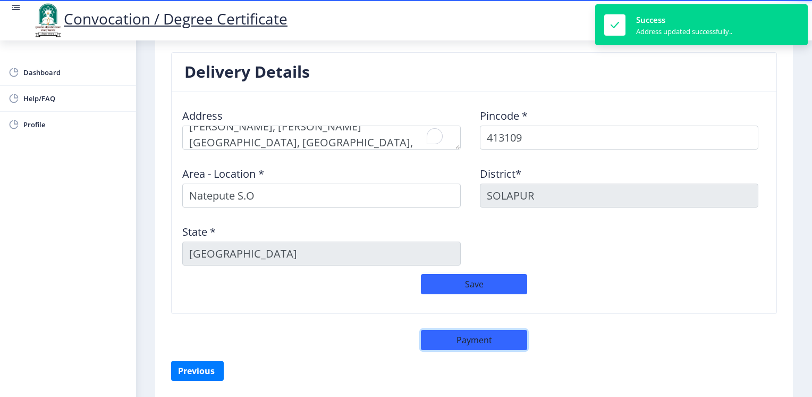
click at [476, 330] on button "Payment" at bounding box center [474, 340] width 106 height 20
select select "sealed"
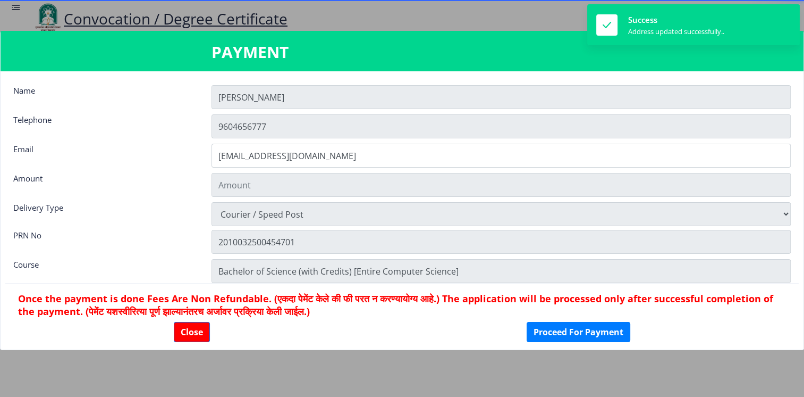
type input "2885"
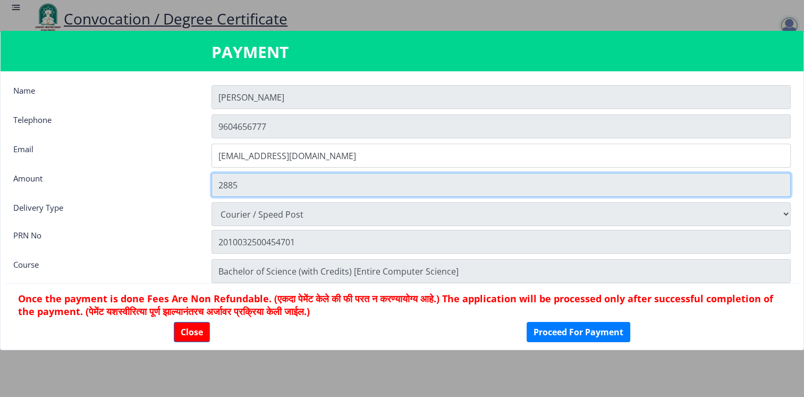
click at [224, 183] on input "2885" at bounding box center [501, 185] width 579 height 24
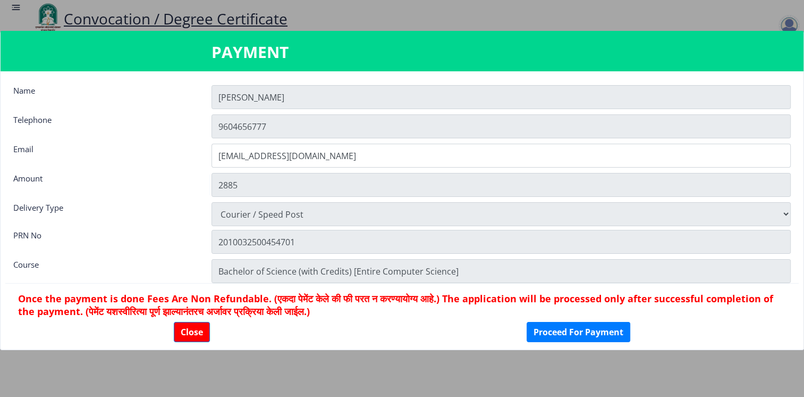
click at [170, 191] on div "Amount" at bounding box center [104, 183] width 198 height 21
click at [558, 332] on button "Proceed For Payment" at bounding box center [579, 332] width 104 height 20
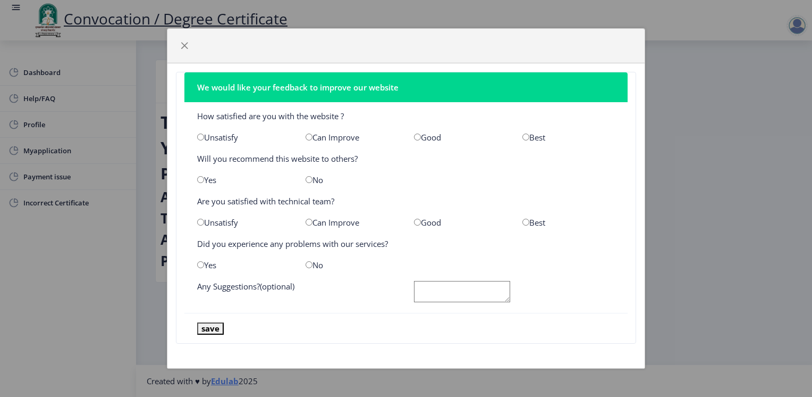
click at [526, 139] on input "radio" at bounding box center [526, 136] width 7 height 7
radio input "true"
click at [213, 180] on div "Yes" at bounding box center [243, 179] width 108 height 11
click at [203, 177] on div "Yes" at bounding box center [243, 179] width 108 height 11
click at [200, 182] on input "radio" at bounding box center [200, 179] width 7 height 7
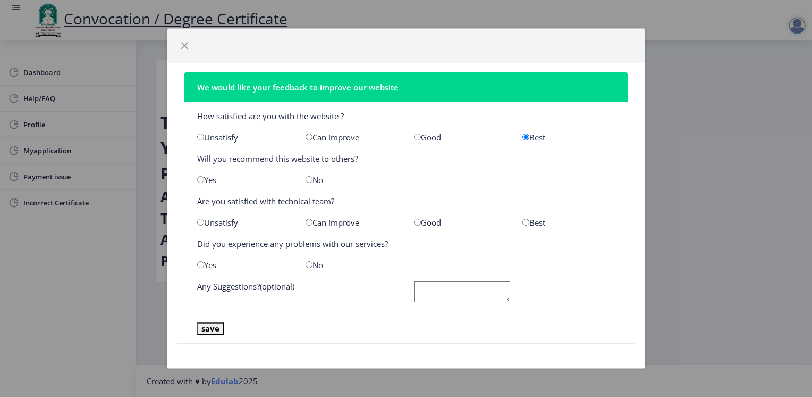
radio input "true"
click at [525, 222] on input "radio" at bounding box center [526, 221] width 7 height 7
radio input "true"
click at [306, 266] on input "radio" at bounding box center [309, 264] width 7 height 7
radio input "true"
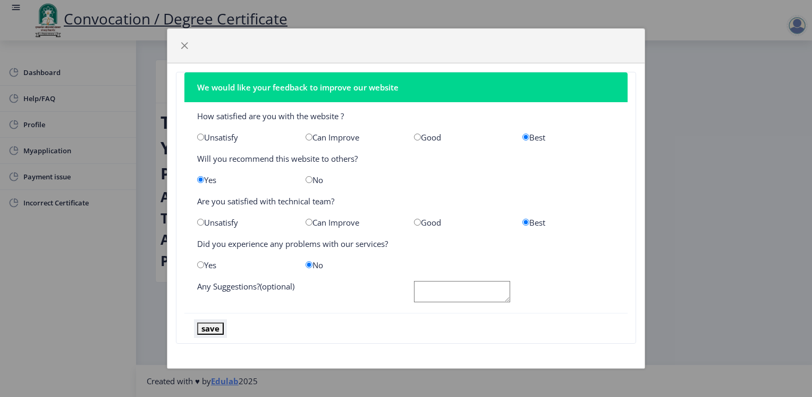
click at [209, 330] on button "save" at bounding box center [210, 328] width 27 height 12
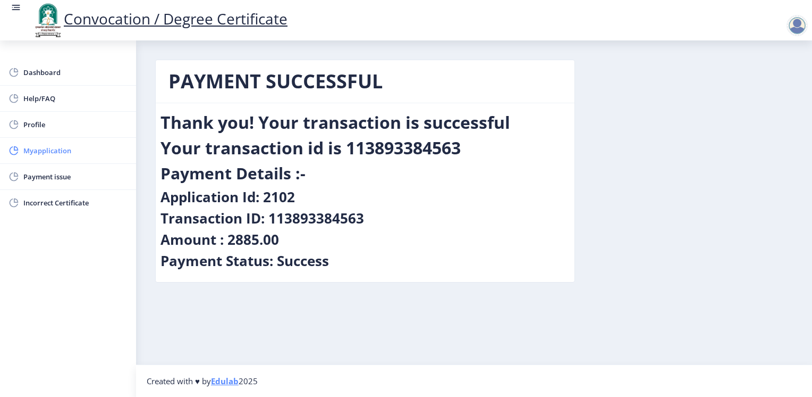
click at [74, 154] on span "Myapplication" at bounding box center [75, 150] width 104 height 13
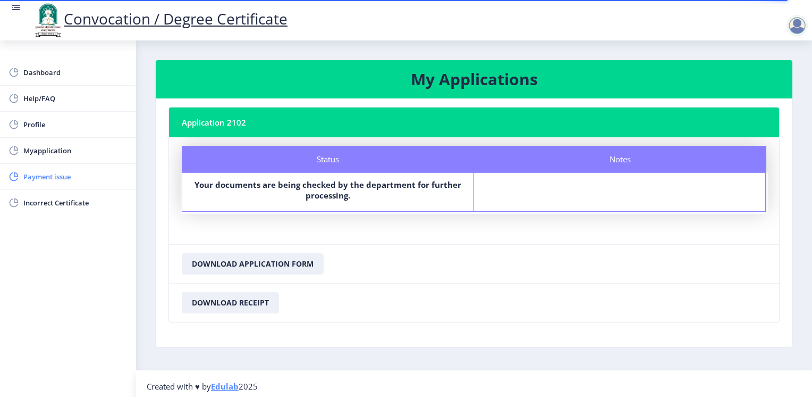
click at [59, 176] on span "Payment issue" at bounding box center [75, 176] width 104 height 13
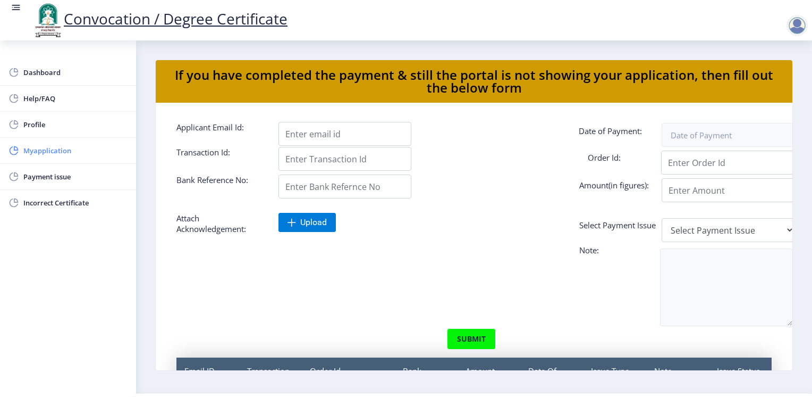
click at [52, 146] on span "Myapplication" at bounding box center [75, 150] width 104 height 13
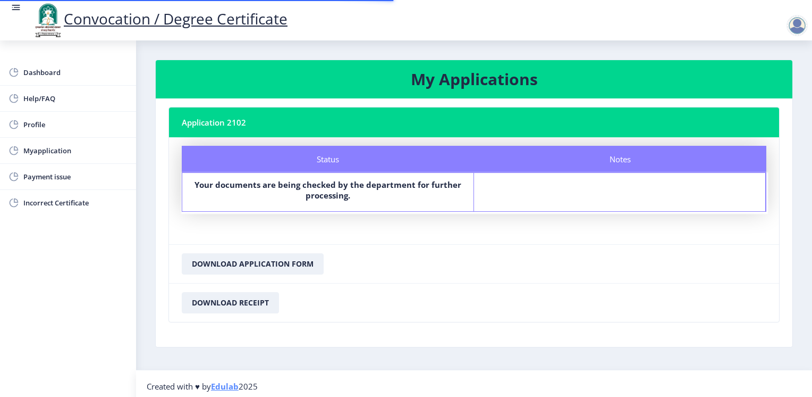
click at [313, 191] on b "Your documents are being checked by the department for further processing." at bounding box center [328, 189] width 267 height 21
click at [274, 192] on label "Your documents are being checked by the department for further processing." at bounding box center [328, 189] width 272 height 21
click at [51, 77] on span "Dashboard" at bounding box center [75, 72] width 104 height 13
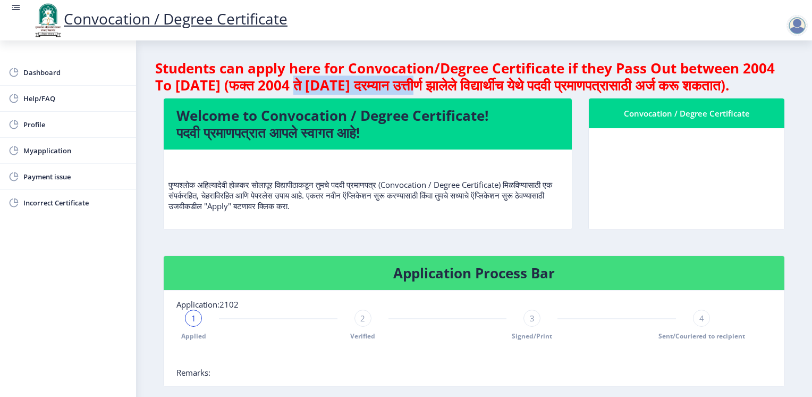
drag, startPoint x: 297, startPoint y: 86, endPoint x: 453, endPoint y: 88, distance: 155.8
click at [453, 88] on h4 "Students can apply here for Convocation/Degree Certificate if they Pass Out bet…" at bounding box center [474, 77] width 638 height 34
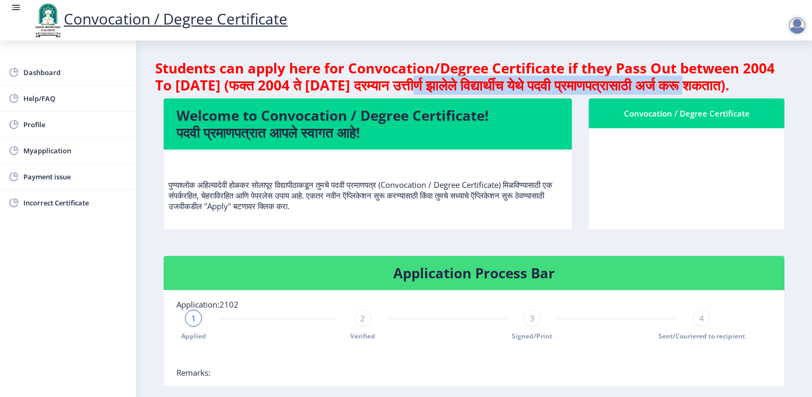
drag, startPoint x: 469, startPoint y: 86, endPoint x: 761, endPoint y: 82, distance: 291.3
click at [763, 81] on h4 "Students can apply here for Convocation/Degree Certificate if they Pass Out bet…" at bounding box center [474, 77] width 638 height 34
drag, startPoint x: 163, startPoint y: 109, endPoint x: 255, endPoint y: 104, distance: 92.6
click at [255, 94] on h4 "Students can apply here for Convocation/Degree Certificate if they Pass Out bet…" at bounding box center [474, 77] width 638 height 34
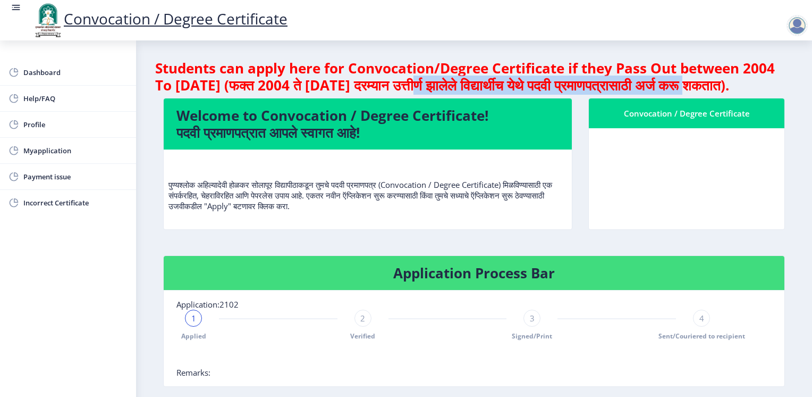
drag, startPoint x: 270, startPoint y: 104, endPoint x: 171, endPoint y: 97, distance: 99.1
click at [172, 94] on h4 "Students can apply here for Convocation/Degree Certificate if they Pass Out bet…" at bounding box center [474, 77] width 638 height 34
click at [171, 94] on h4 "Students can apply here for Convocation/Degree Certificate if they Pass Out bet…" at bounding box center [474, 77] width 638 height 34
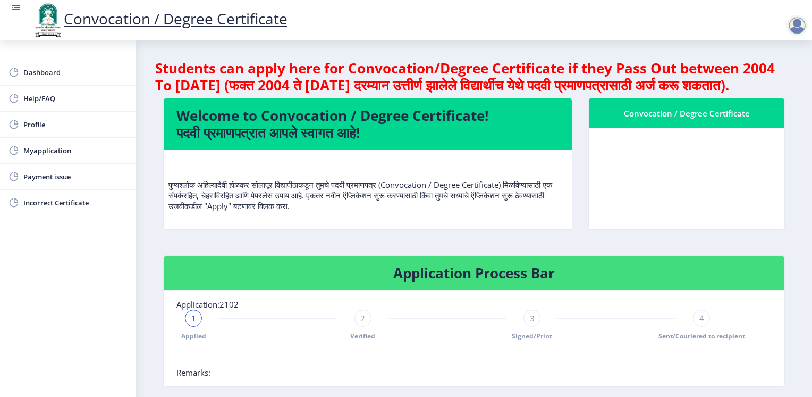
click at [795, 34] on div at bounding box center [797, 25] width 21 height 21
click at [782, 86] on span "Log out" at bounding box center [770, 83] width 68 height 13
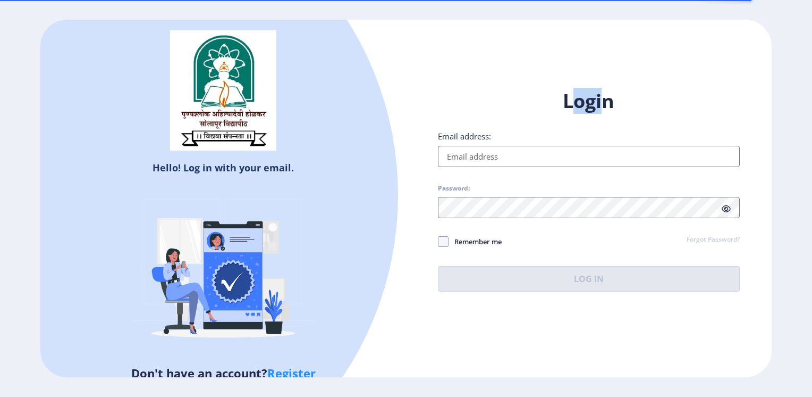
drag, startPoint x: 577, startPoint y: 102, endPoint x: 607, endPoint y: 102, distance: 30.3
click at [607, 102] on h1 "Login" at bounding box center [589, 101] width 302 height 26
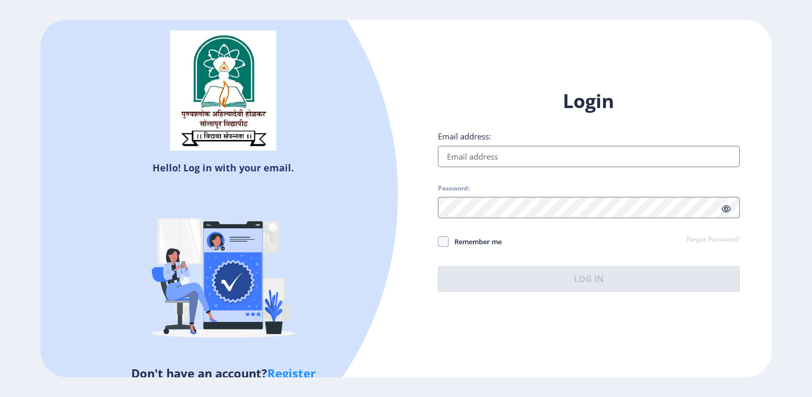
click at [524, 74] on div "Login Email address: Password: Remember me Forgot Password? Log In Don't have a…" at bounding box center [589, 198] width 366 height 252
